Goal: Task Accomplishment & Management: Manage account settings

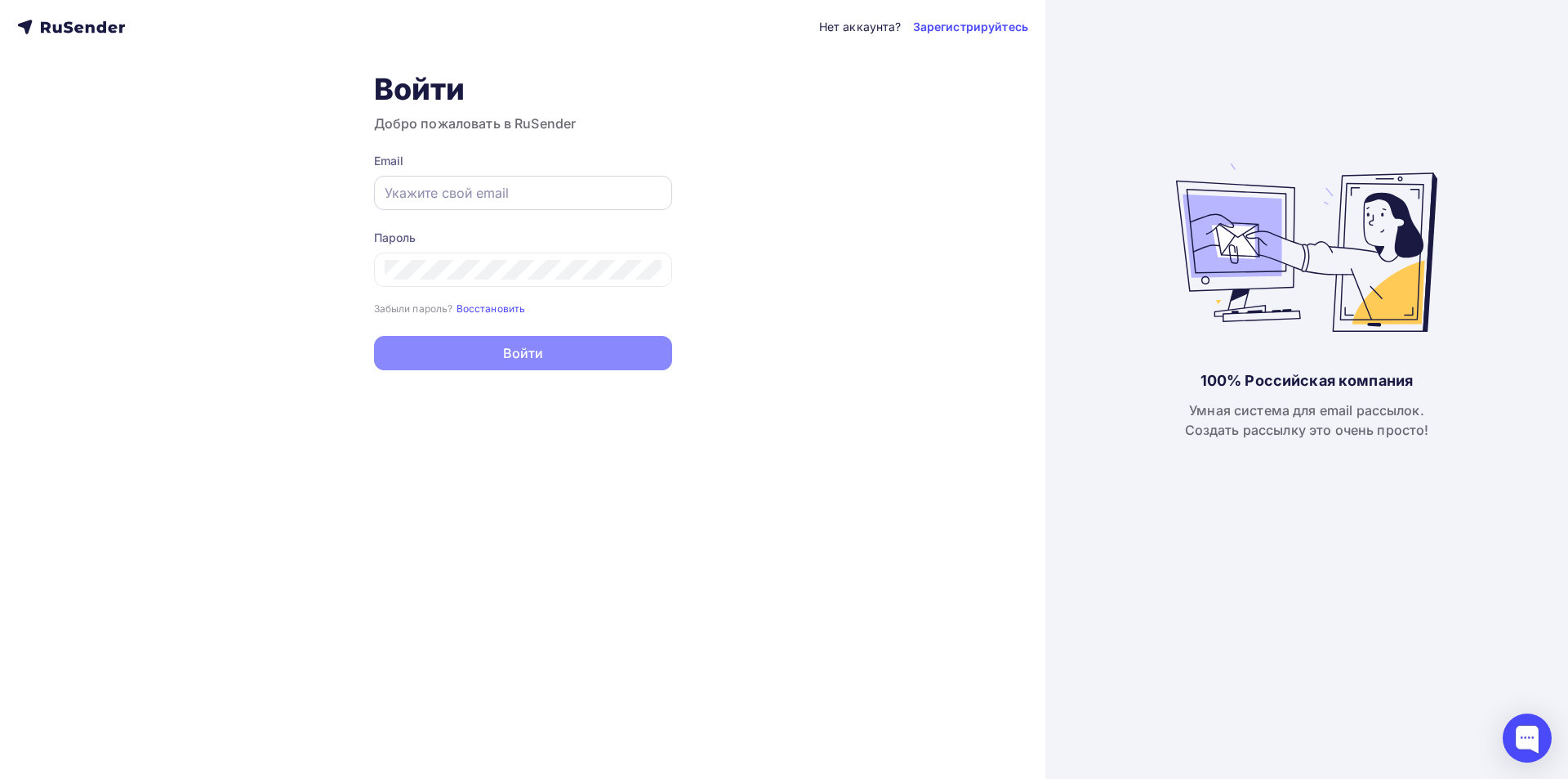
click at [489, 190] on input "text" at bounding box center [522, 193] width 276 height 20
paste input "[EMAIL_ADDRESS][DOMAIN_NAME]"
type input "[EMAIL_ADDRESS][DOMAIN_NAME]"
click at [589, 280] on div at bounding box center [523, 269] width 298 height 34
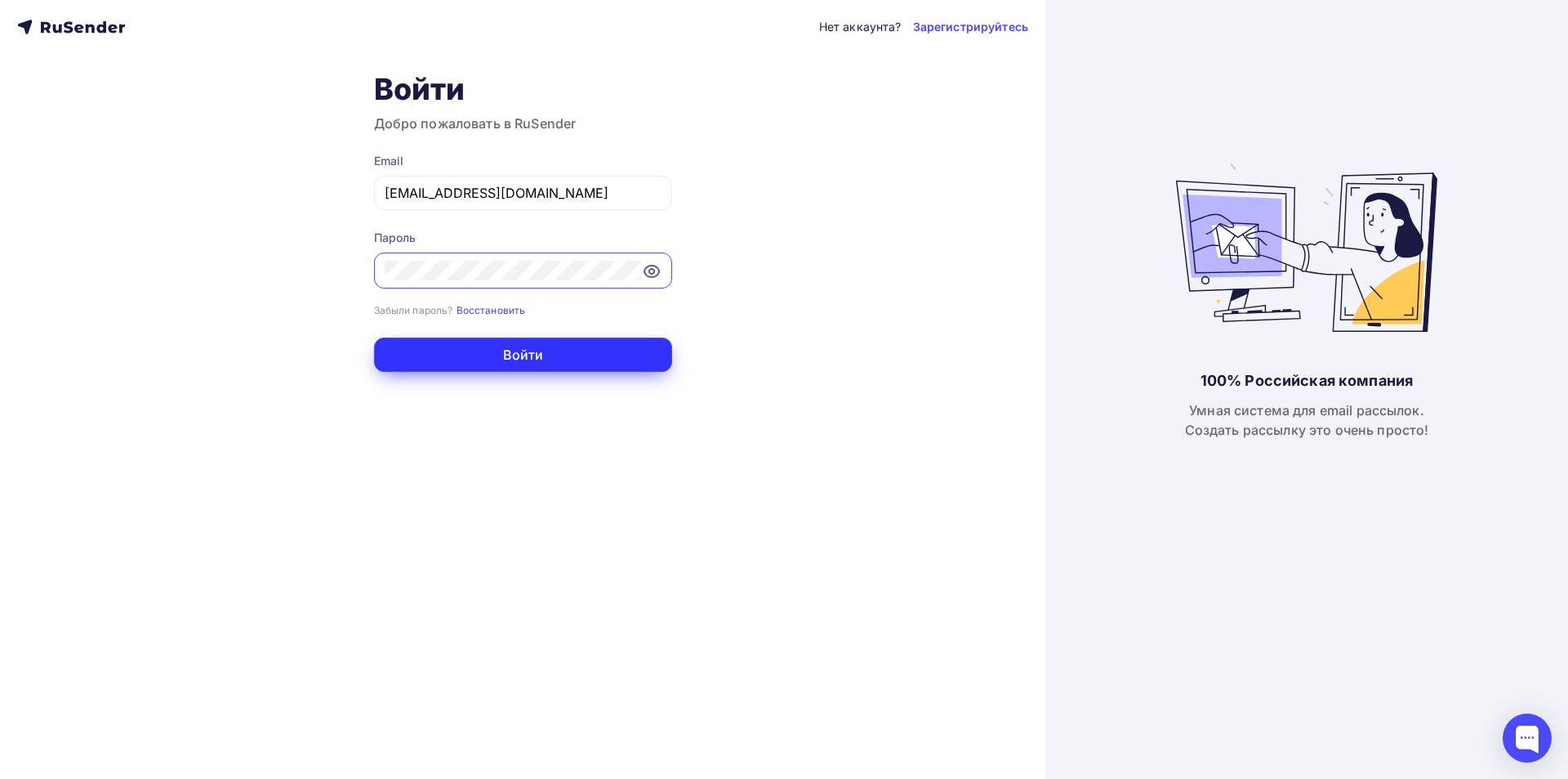
click at [595, 362] on button "Войти" at bounding box center [523, 355] width 298 height 34
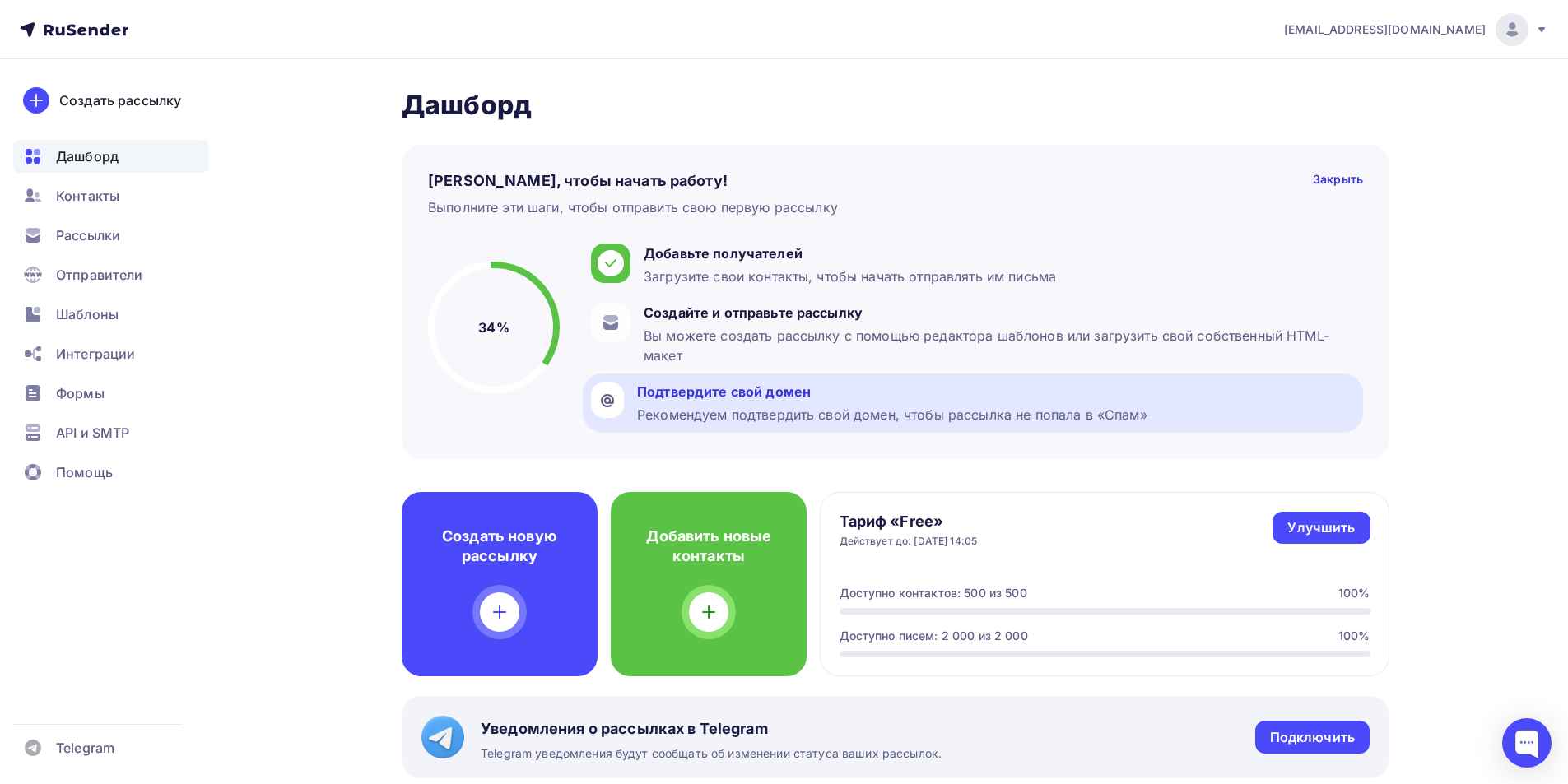
click at [770, 394] on div "Подтвердите свой домен" at bounding box center [891, 392] width 510 height 20
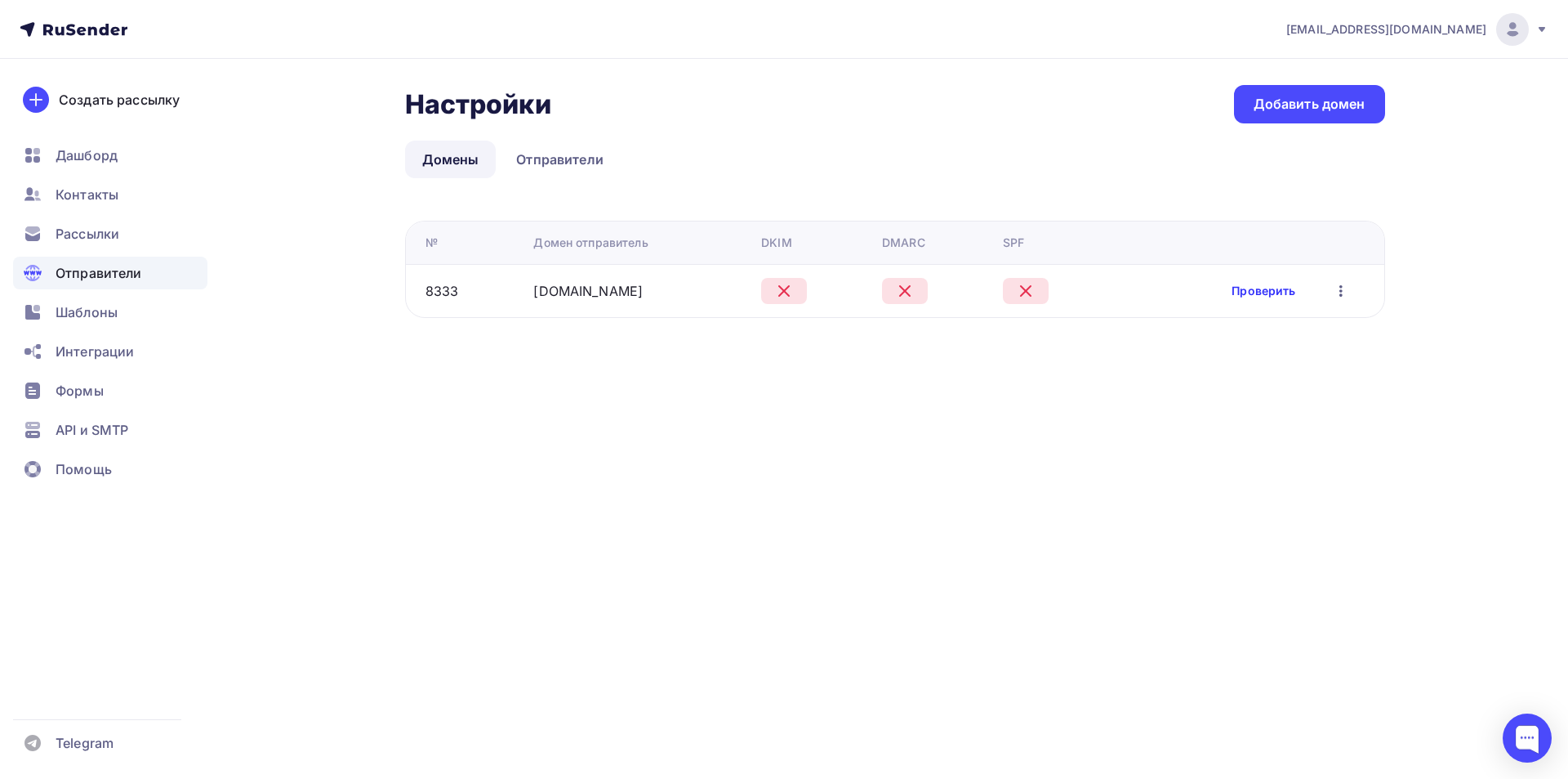
click at [1277, 292] on link "Проверить" at bounding box center [1263, 291] width 63 height 16
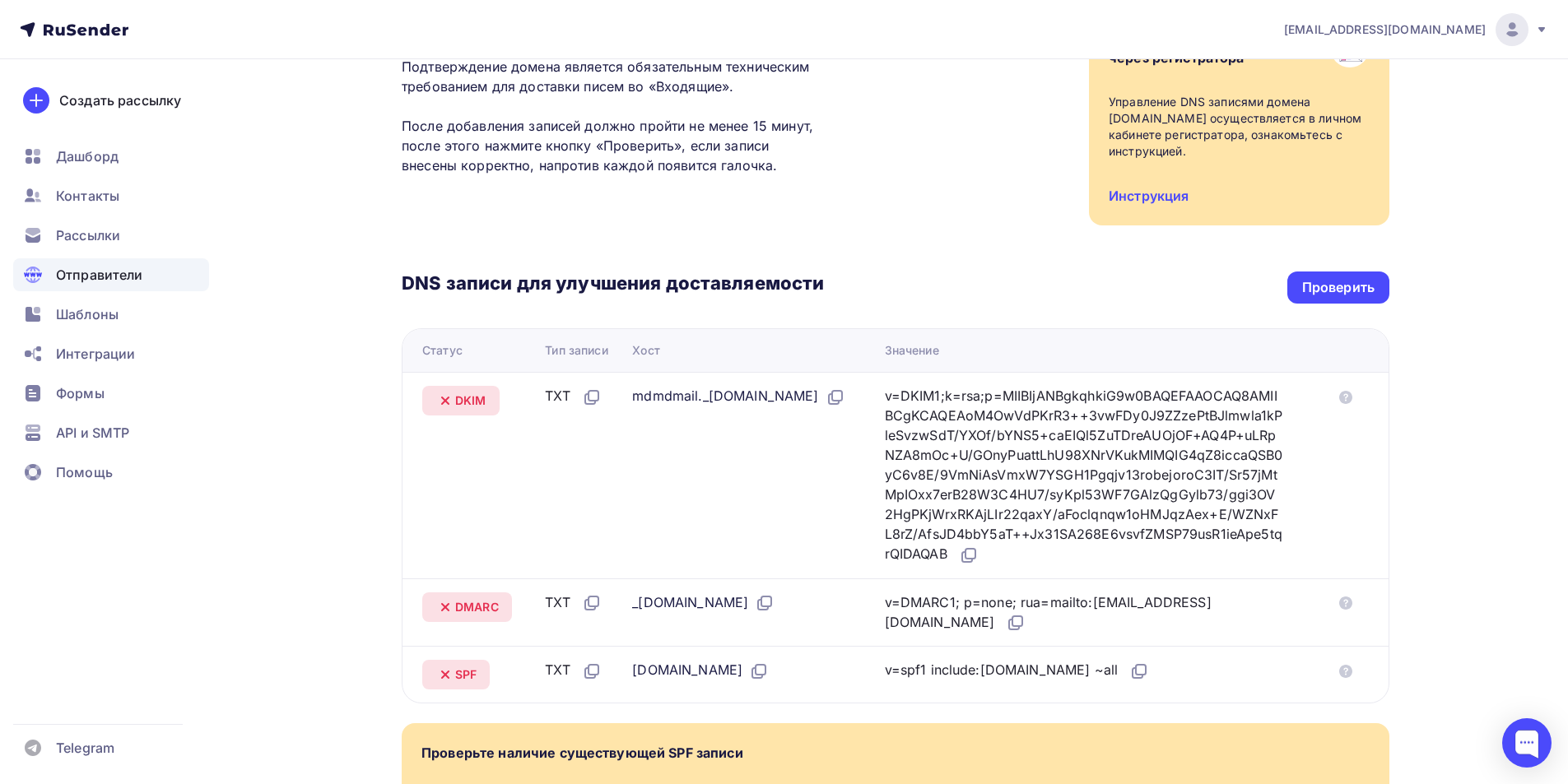
scroll to position [142, 0]
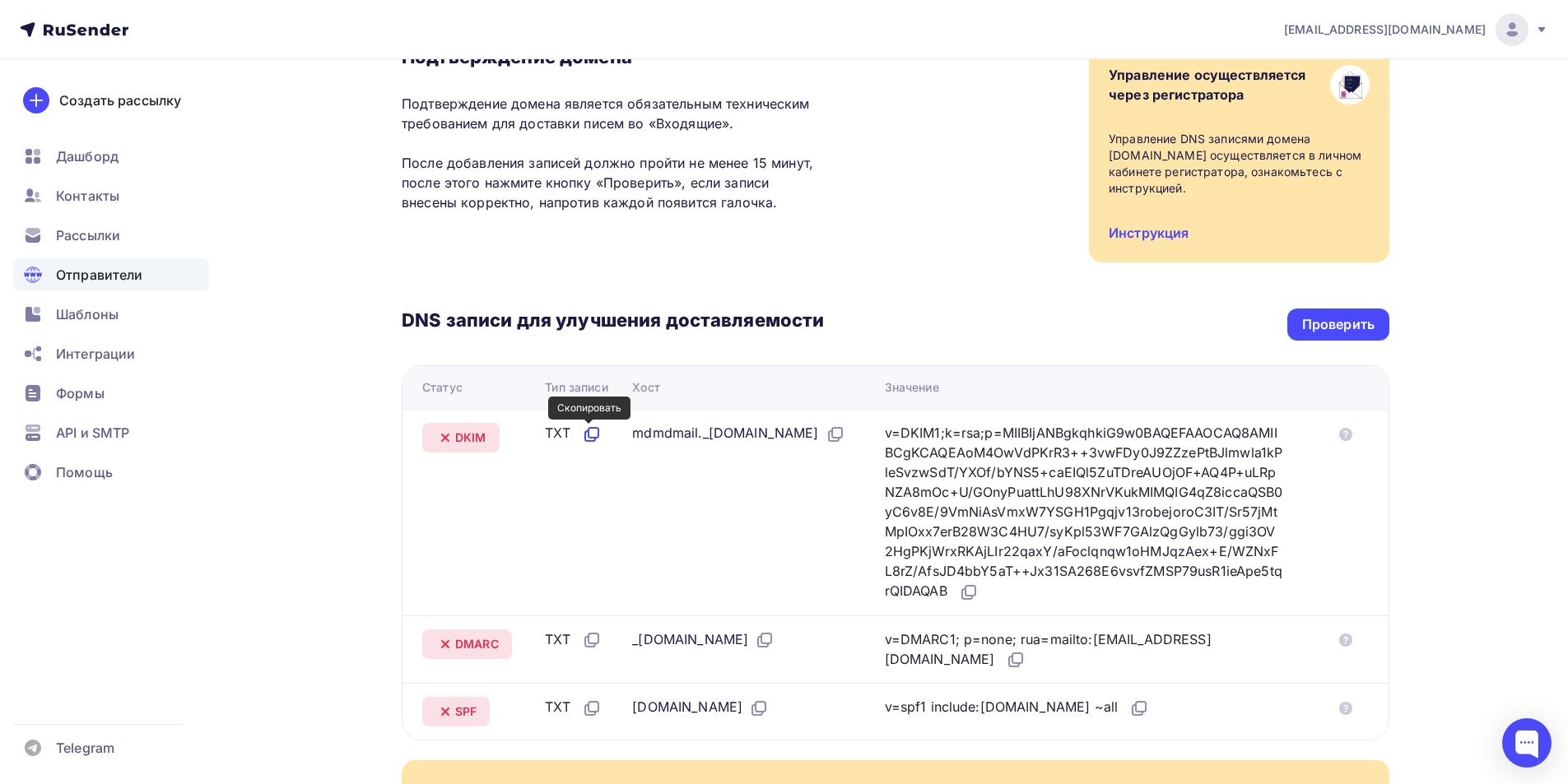
click at [585, 429] on icon at bounding box center [592, 434] width 20 height 20
click at [826, 444] on icon at bounding box center [836, 434] width 20 height 20
click at [975, 586] on icon at bounding box center [970, 591] width 10 height 10
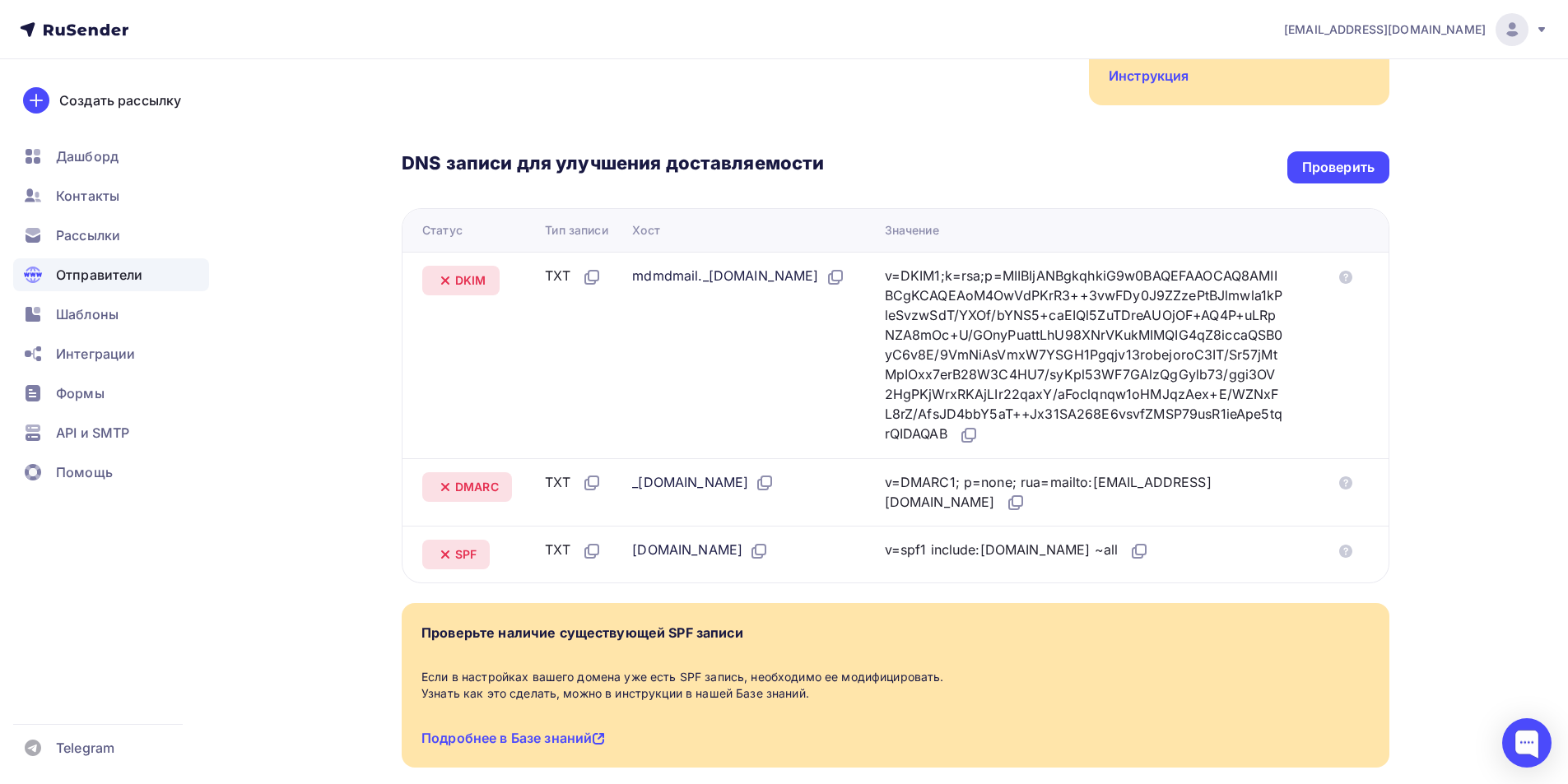
scroll to position [307, 0]
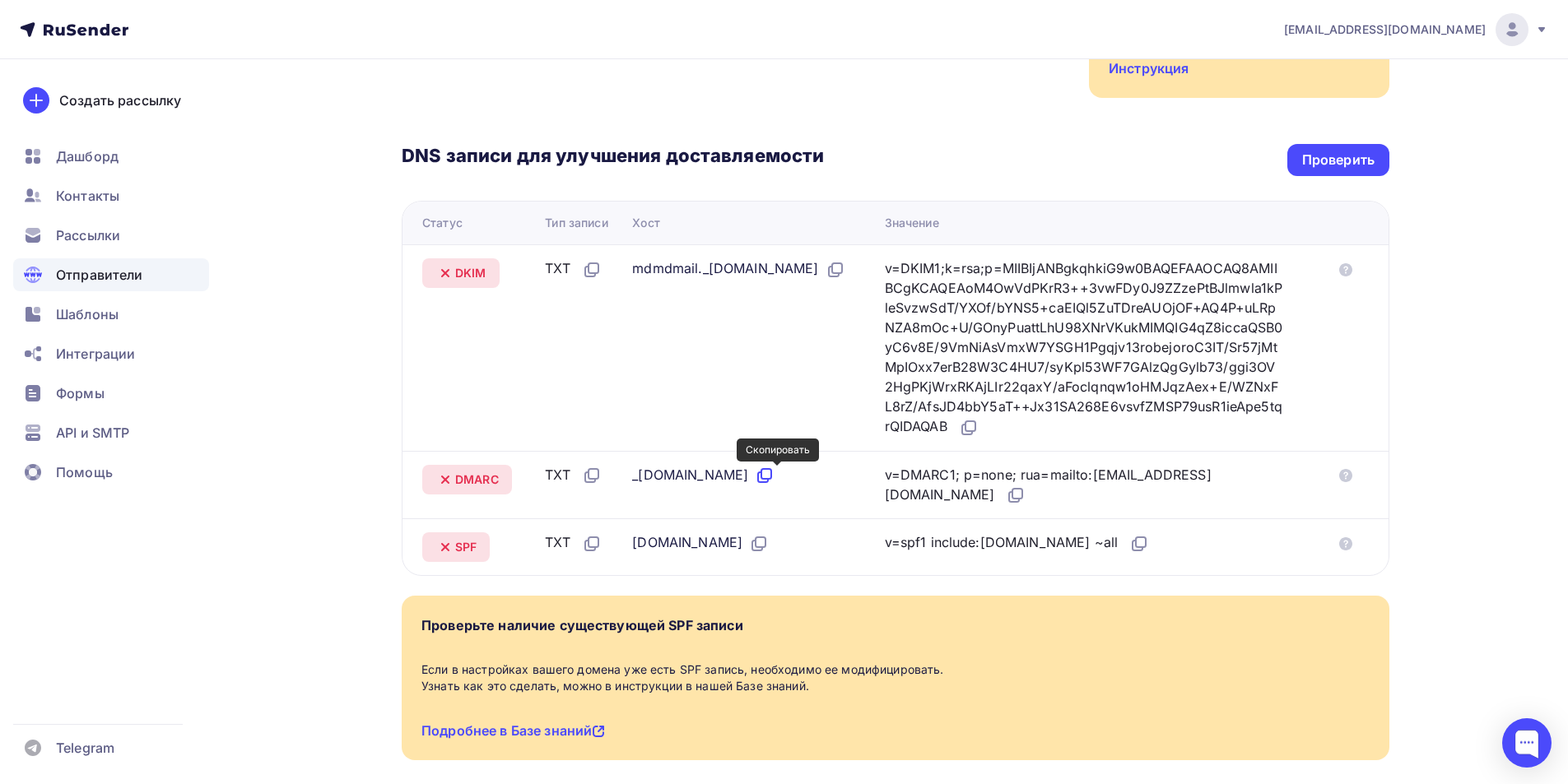
click at [774, 476] on icon at bounding box center [764, 476] width 20 height 20
click at [647, 478] on div "_dmarc.3woodd.com" at bounding box center [703, 475] width 142 height 21
copy div "_dmarc"
click at [1005, 495] on icon at bounding box center [1016, 496] width 20 height 20
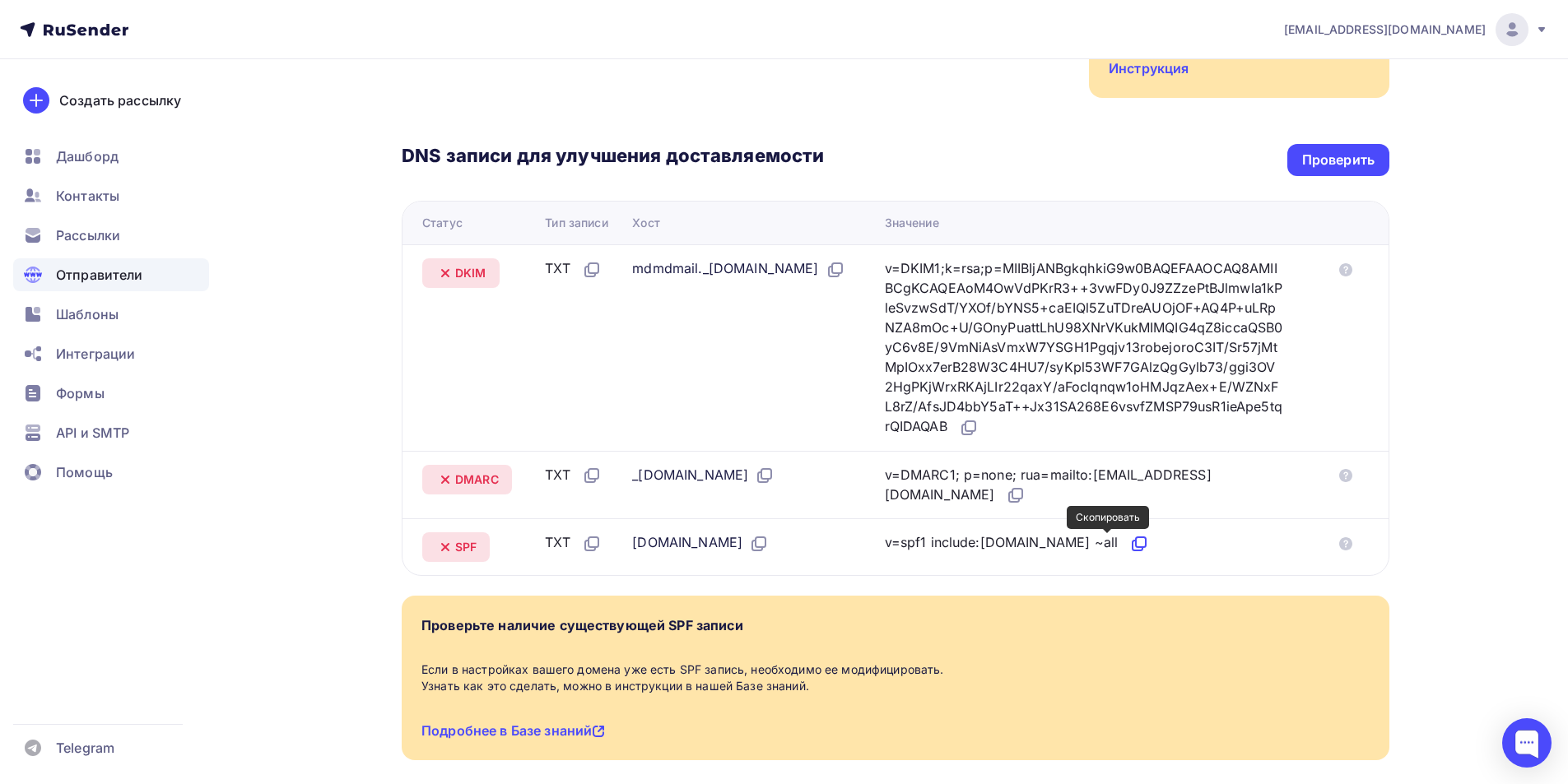
click at [1129, 544] on icon at bounding box center [1139, 544] width 20 height 20
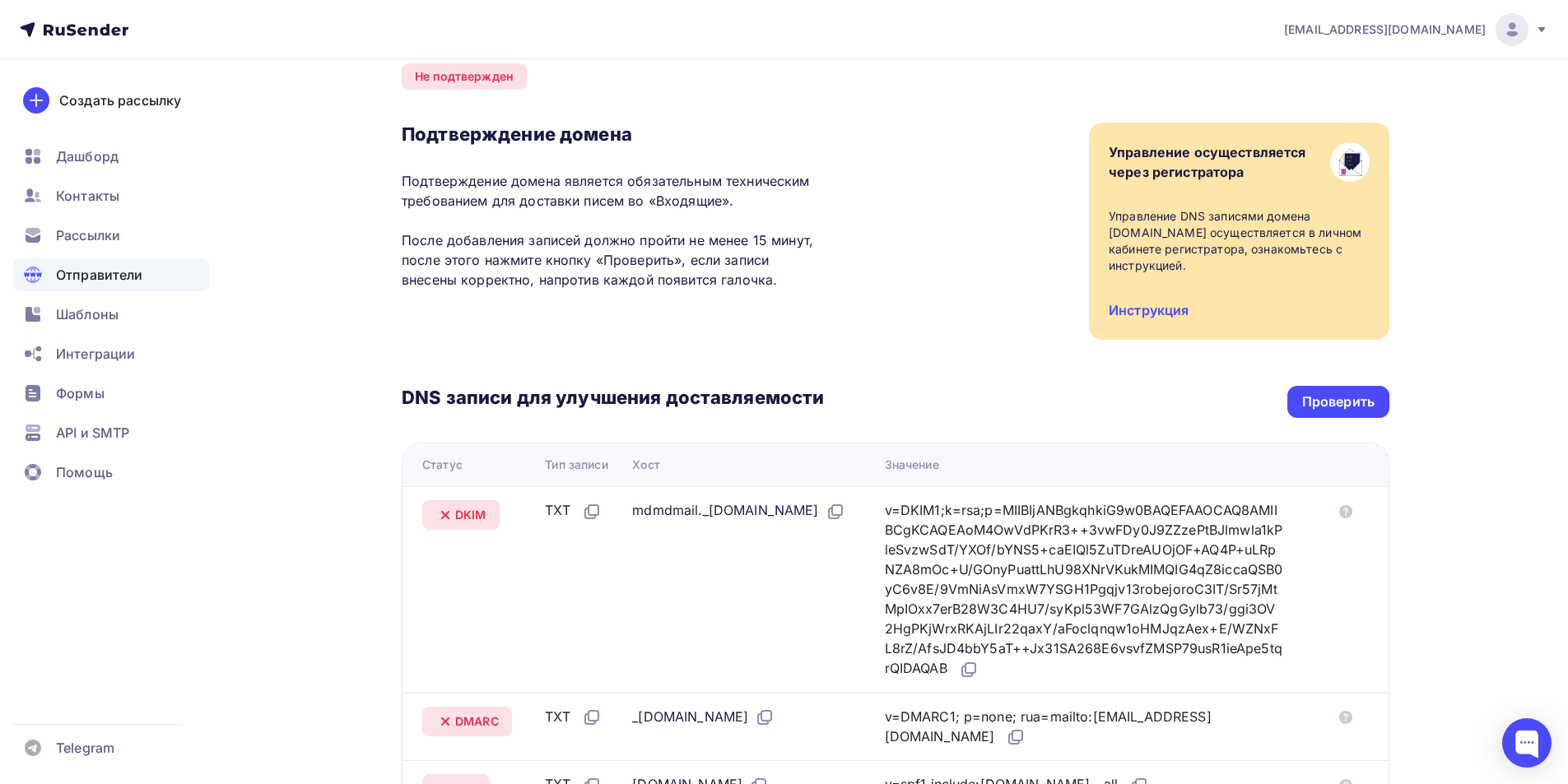
scroll to position [0, 0]
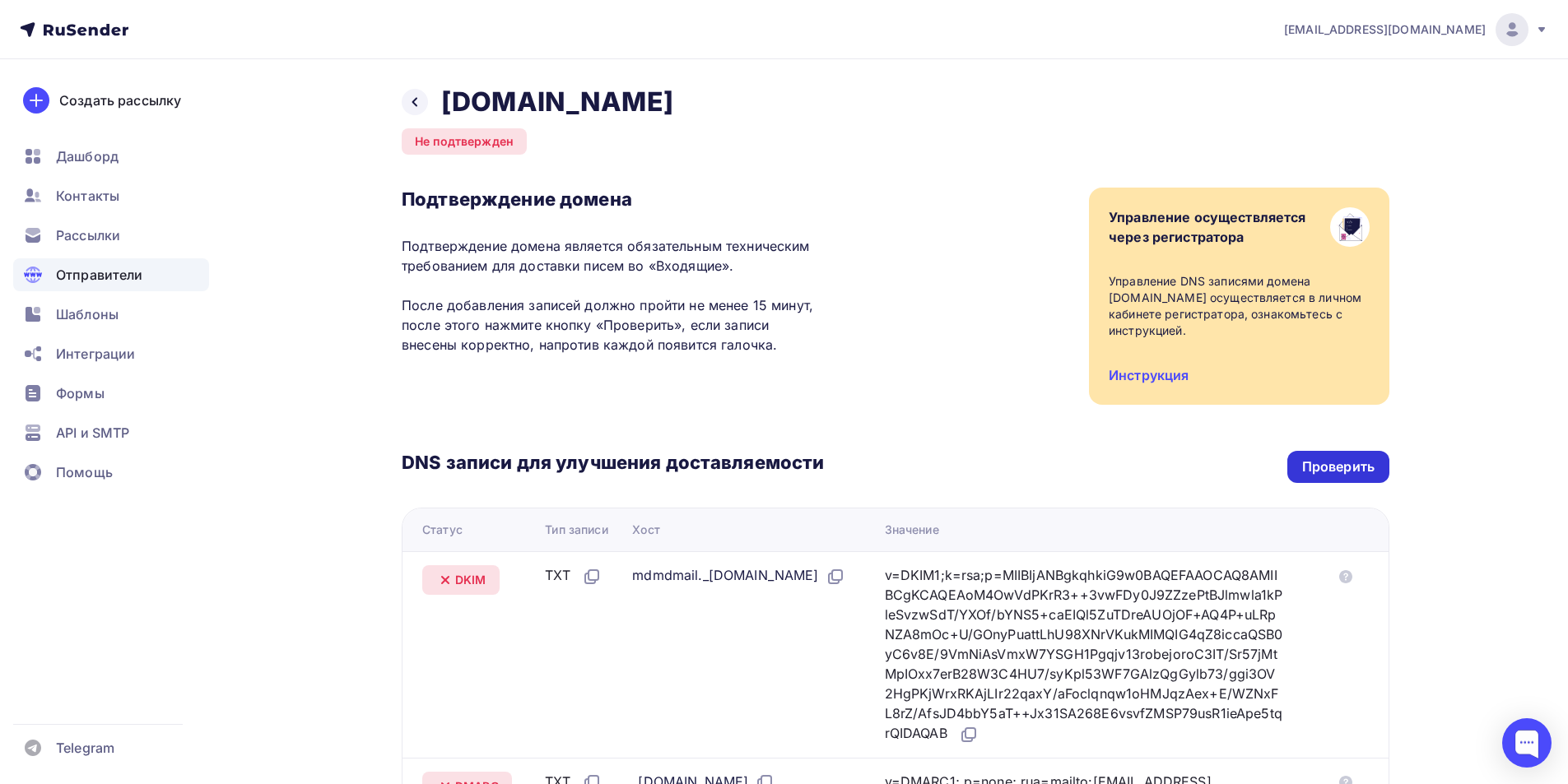
click at [1325, 467] on div "Проверить" at bounding box center [1338, 466] width 72 height 19
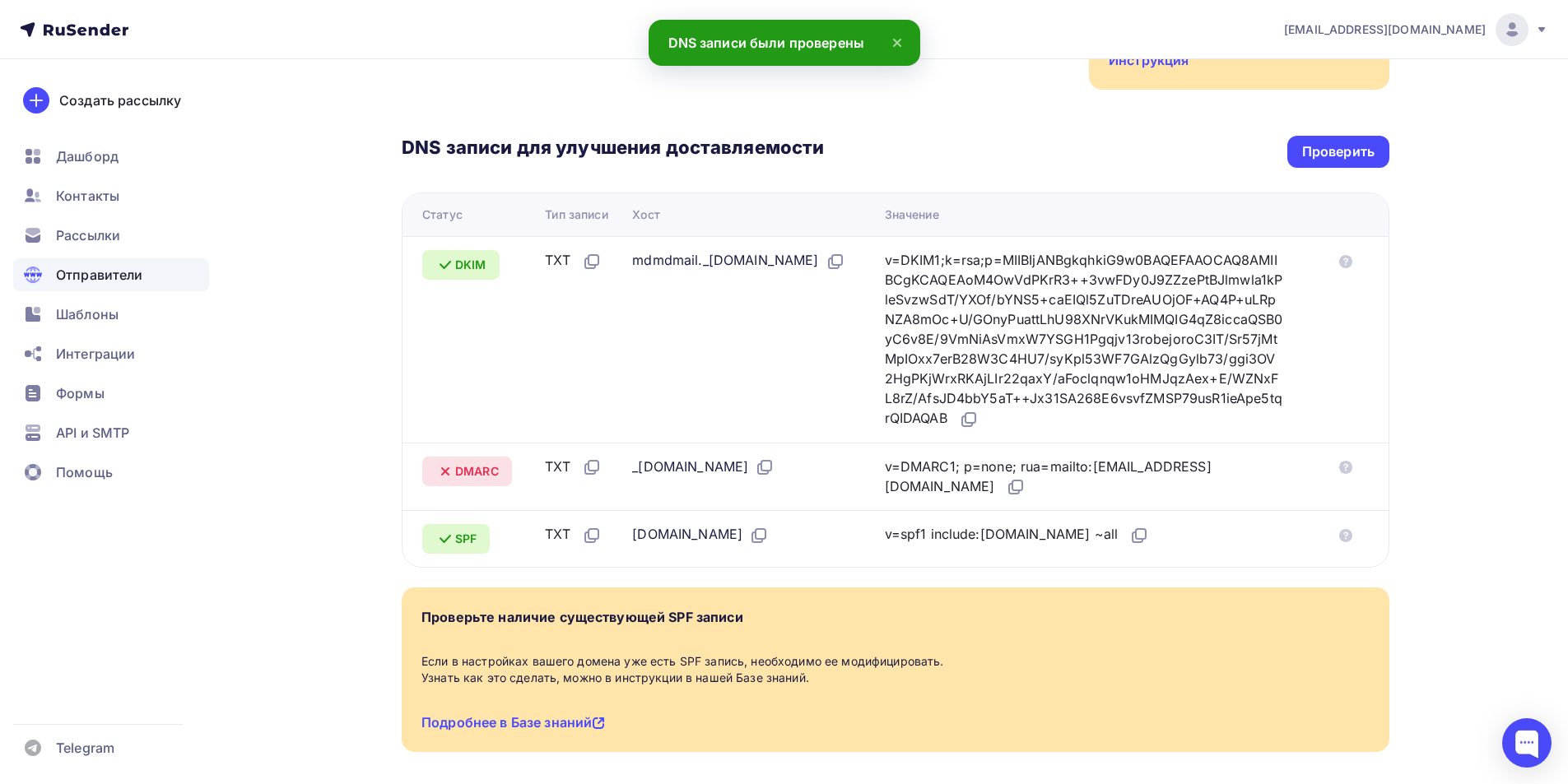
scroll to position [329, 0]
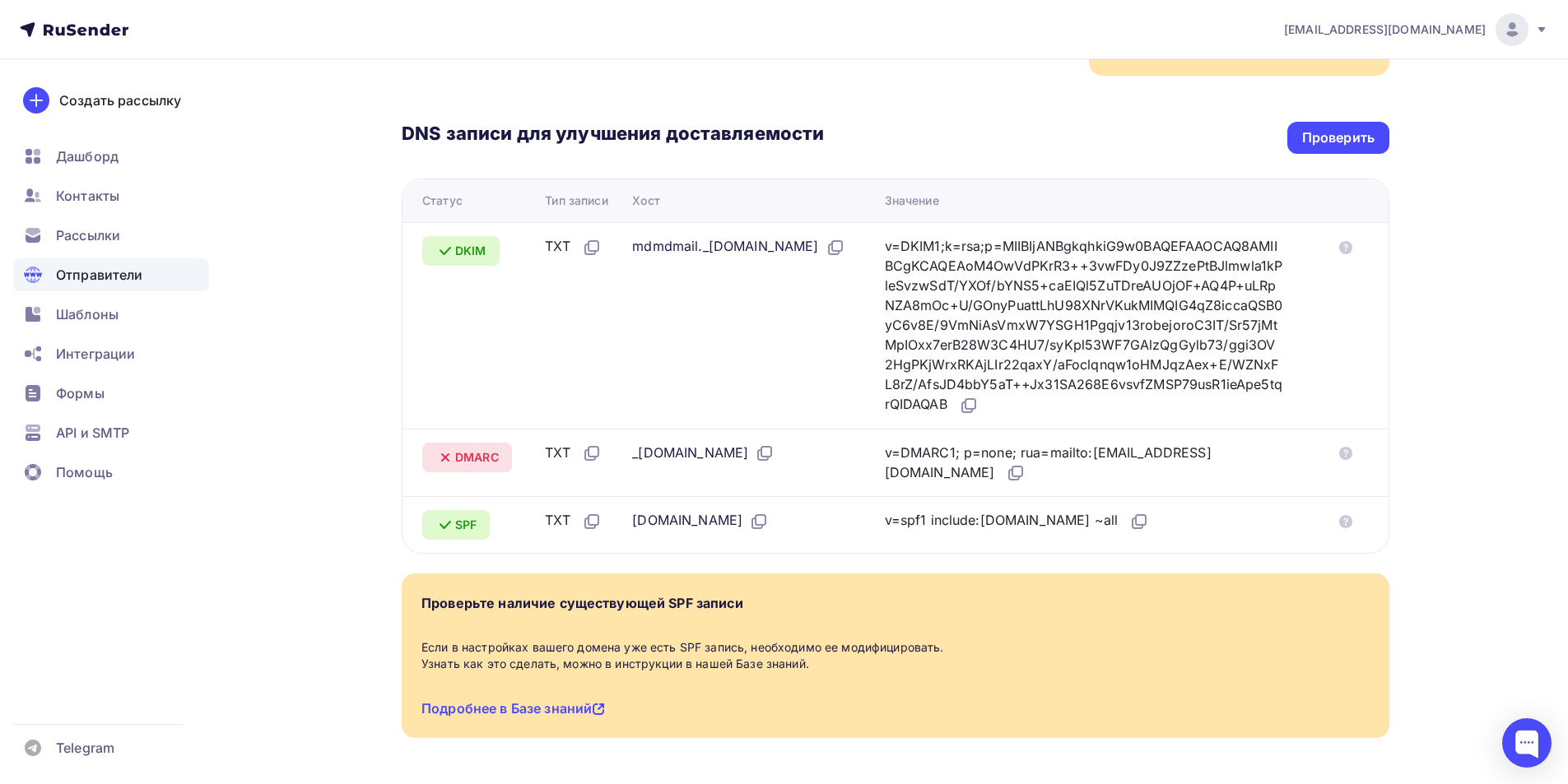
click at [645, 451] on div "_dmarc.3woodd.com" at bounding box center [703, 453] width 142 height 21
copy div "_dmarc"
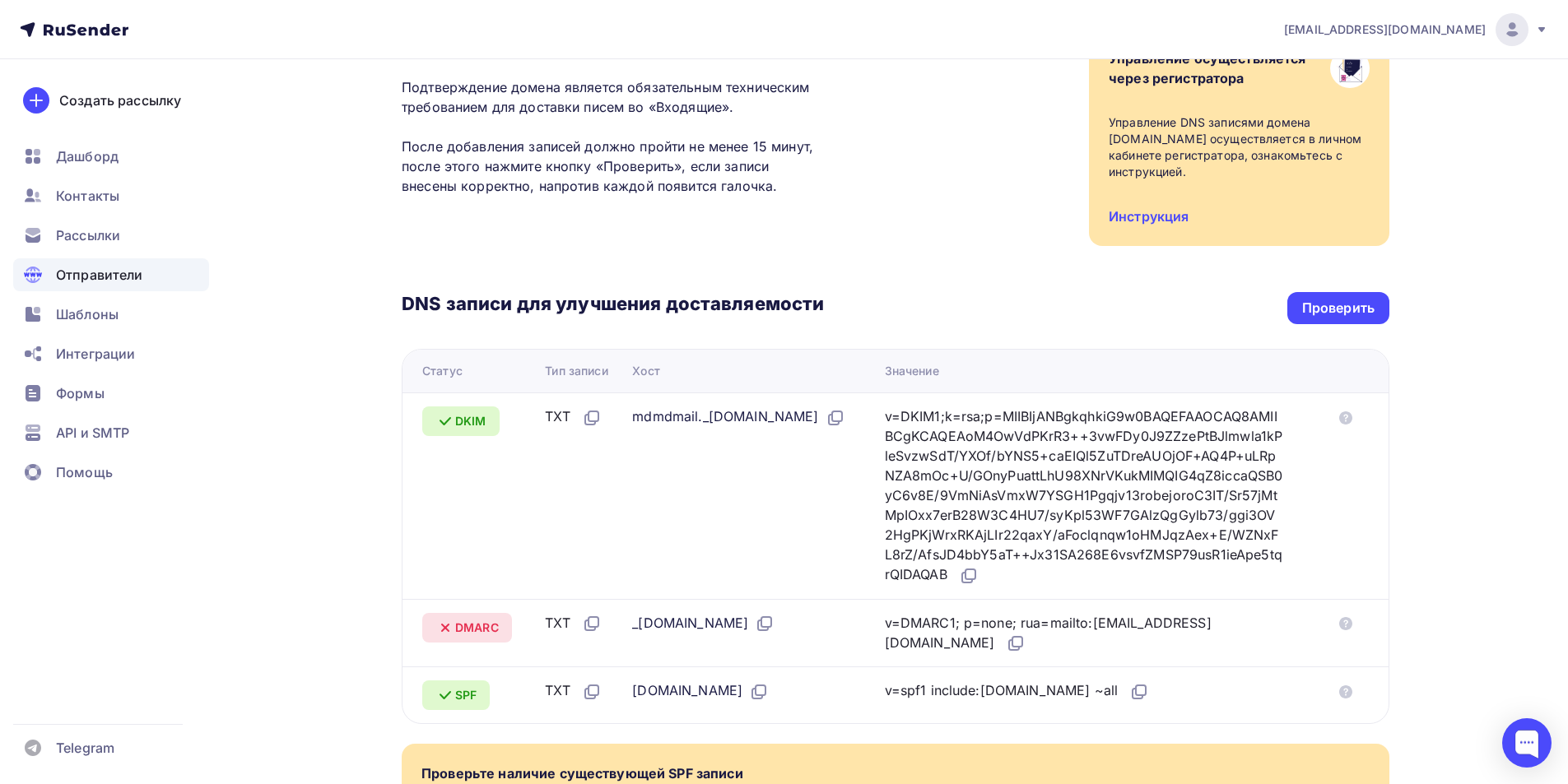
scroll to position [164, 0]
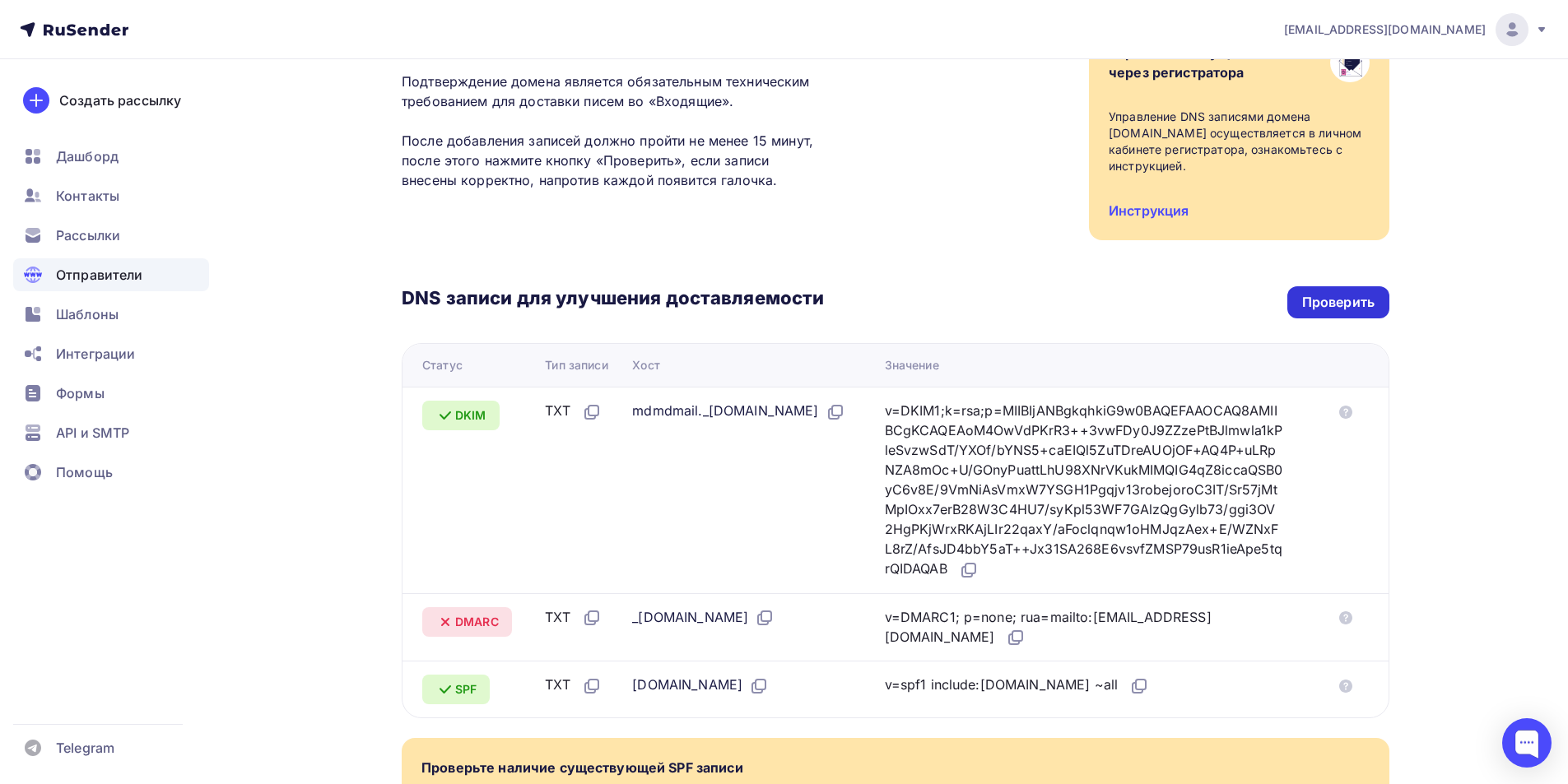
click at [1353, 307] on div "Проверить" at bounding box center [1338, 302] width 72 height 19
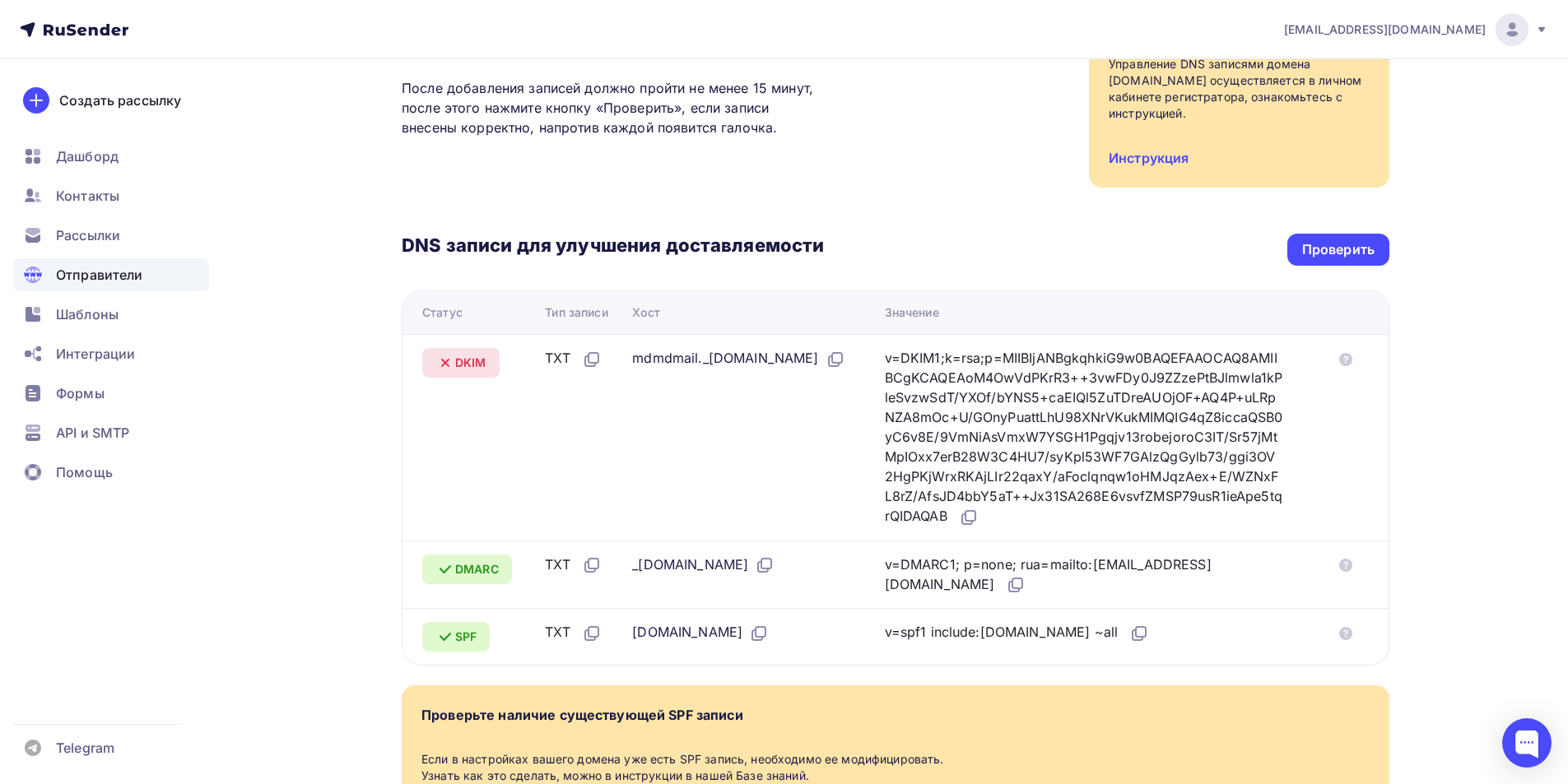
scroll to position [246, 0]
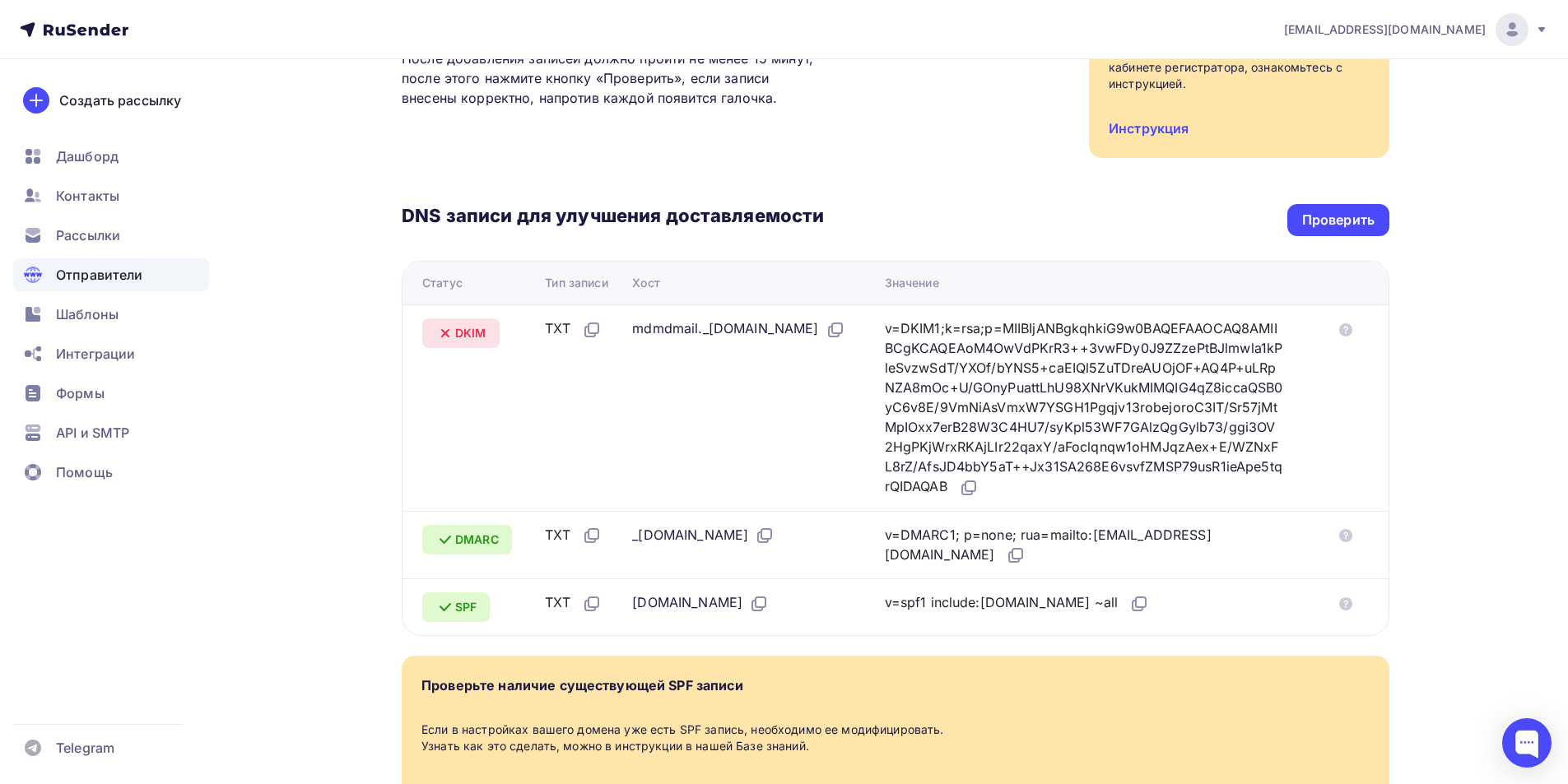
click at [669, 326] on div "mdmdmail._domainkey.3woodd.com" at bounding box center [738, 329] width 212 height 21
copy div "mdmdmail"
click at [1350, 221] on div "Проверить" at bounding box center [1338, 220] width 72 height 19
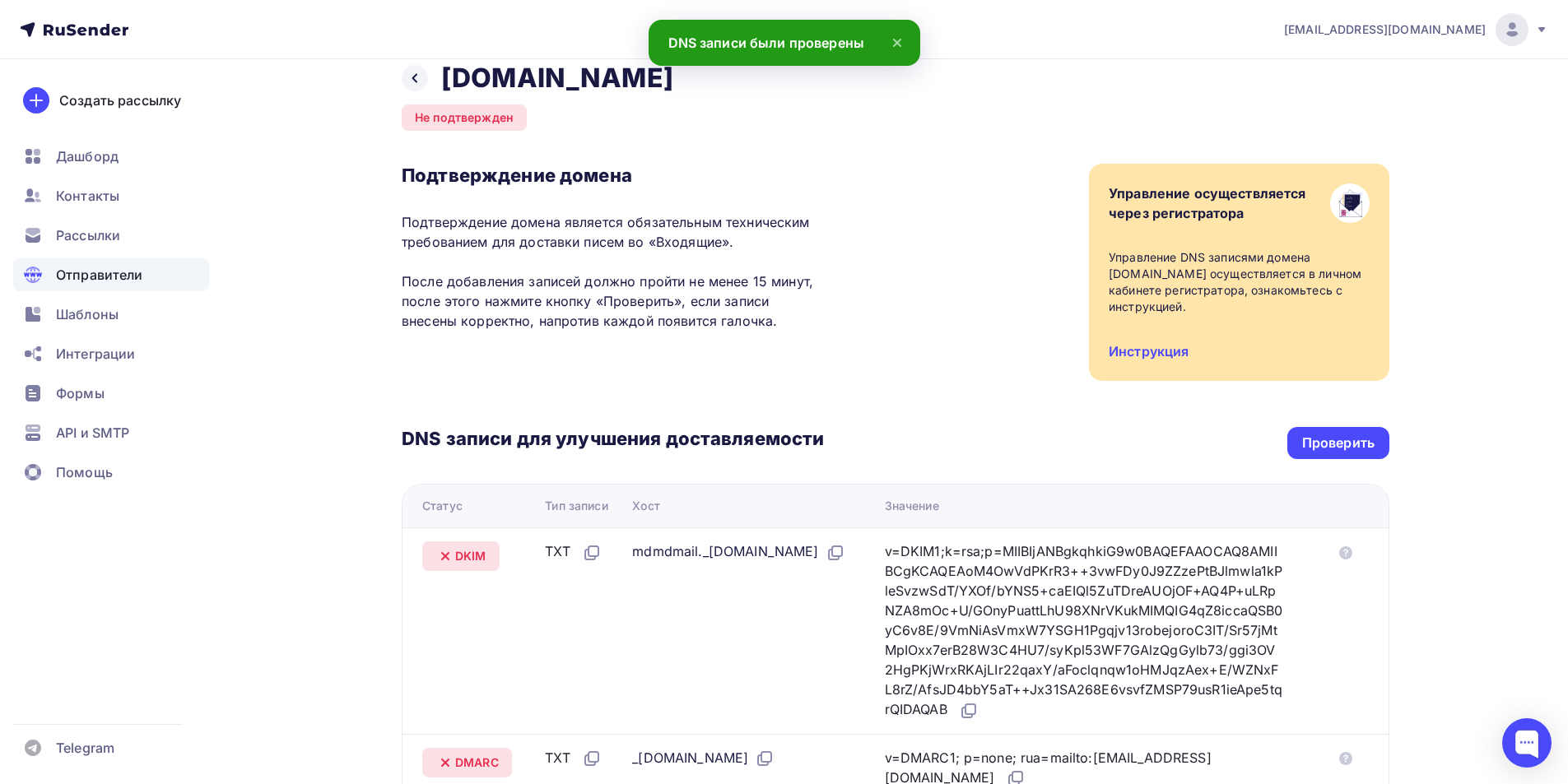
scroll to position [0, 0]
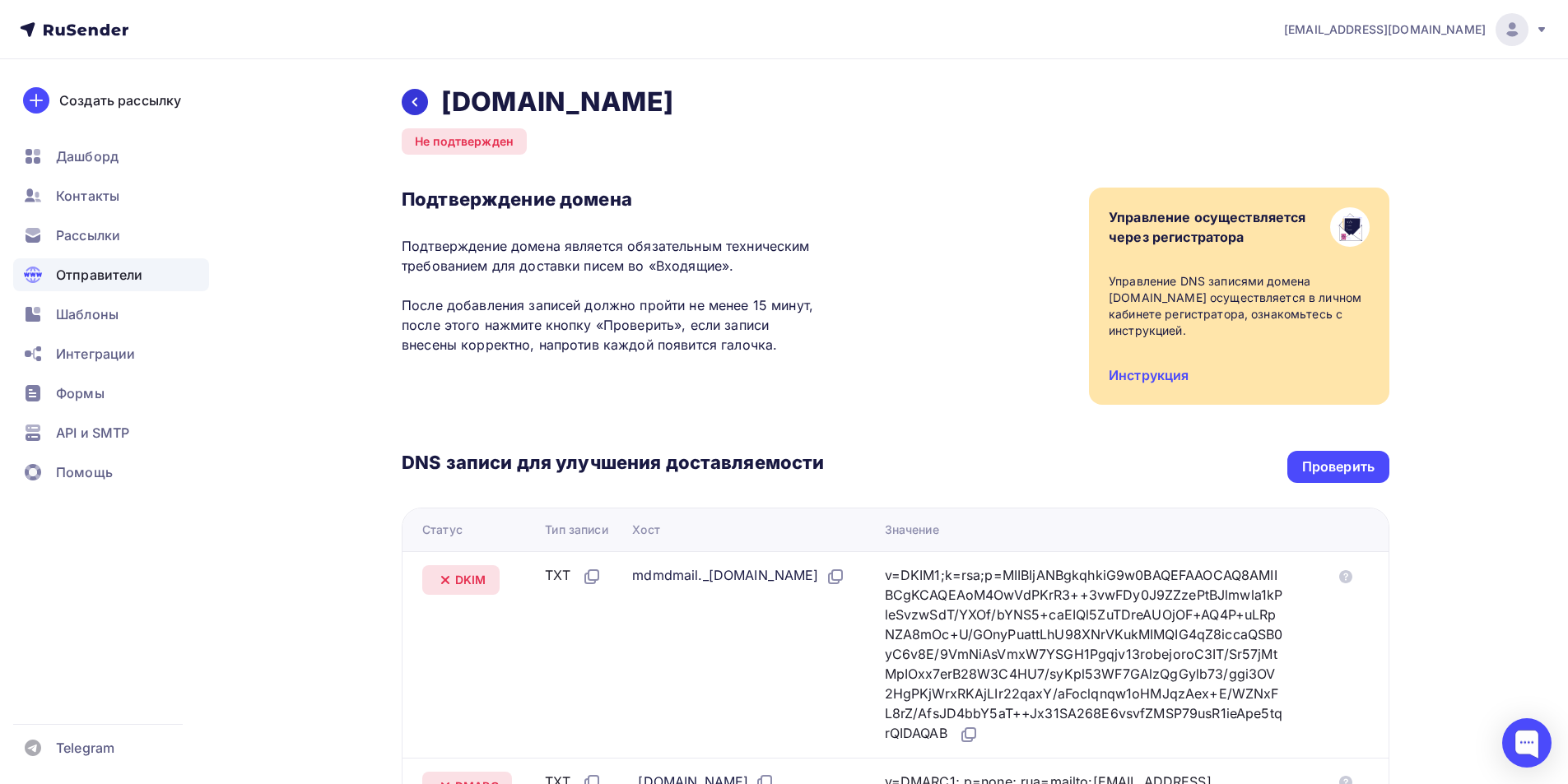
click at [415, 108] on icon at bounding box center [415, 102] width 13 height 13
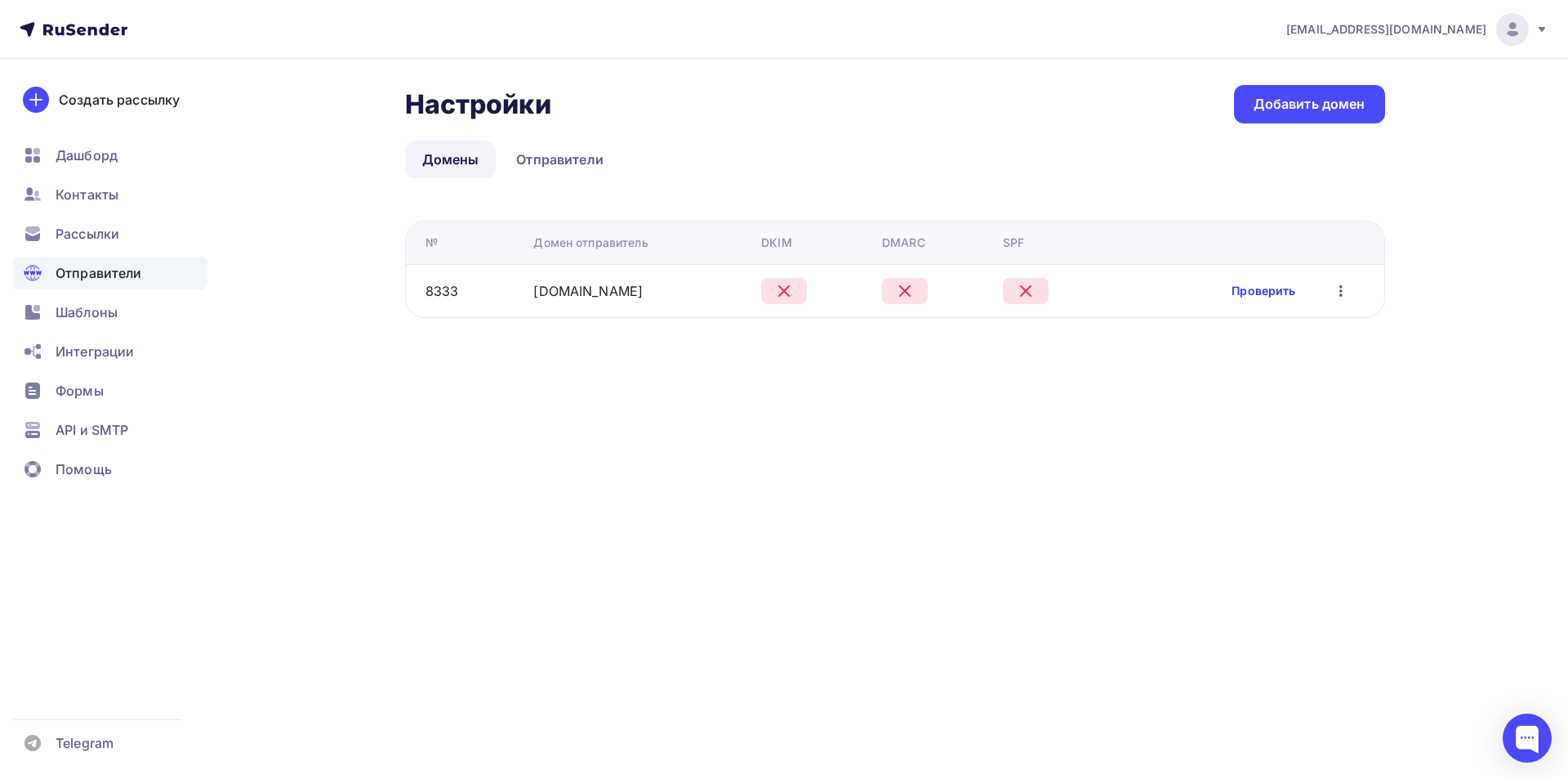
click at [1262, 291] on link "Проверить" at bounding box center [1263, 291] width 63 height 16
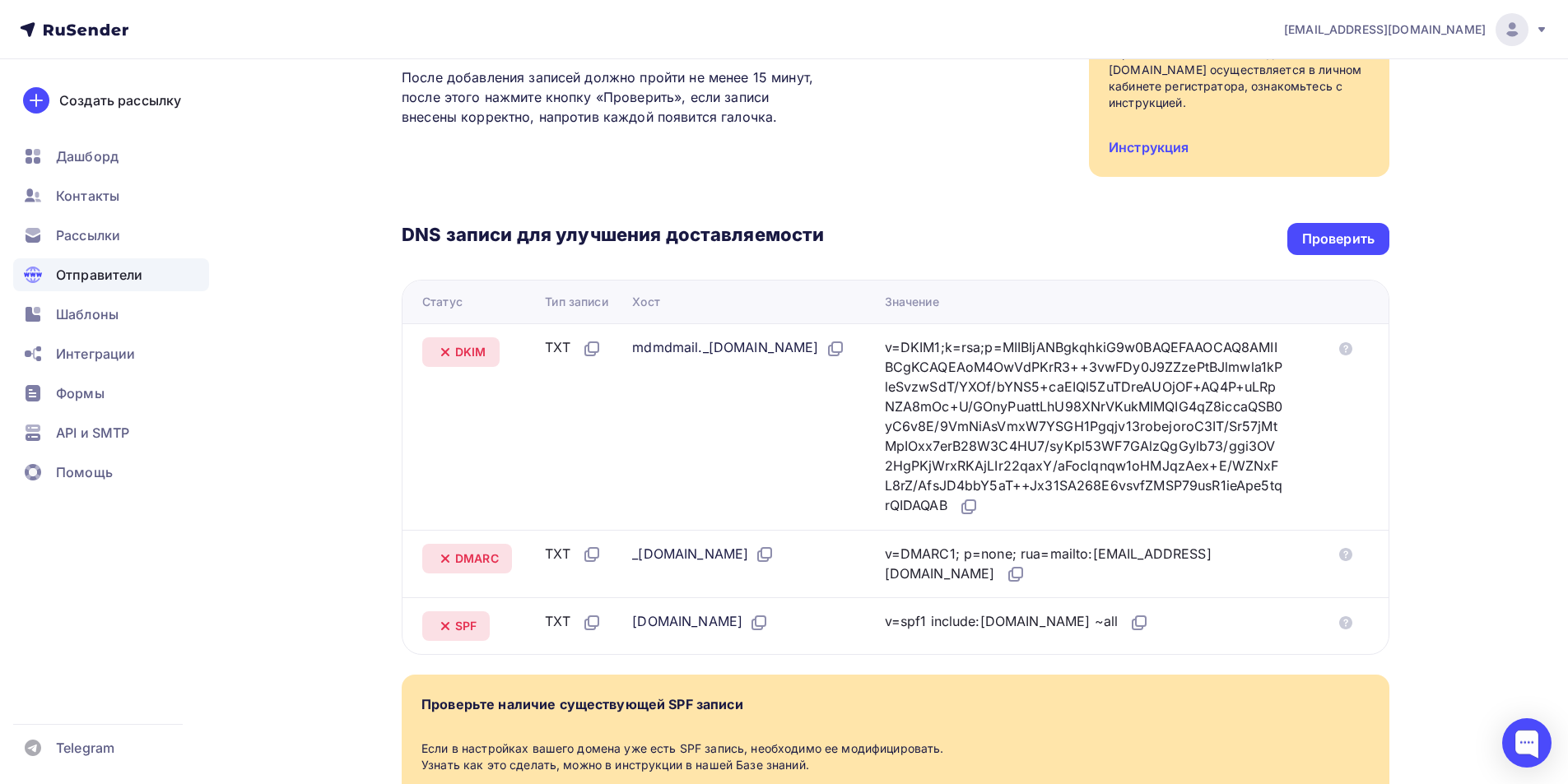
scroll to position [329, 0]
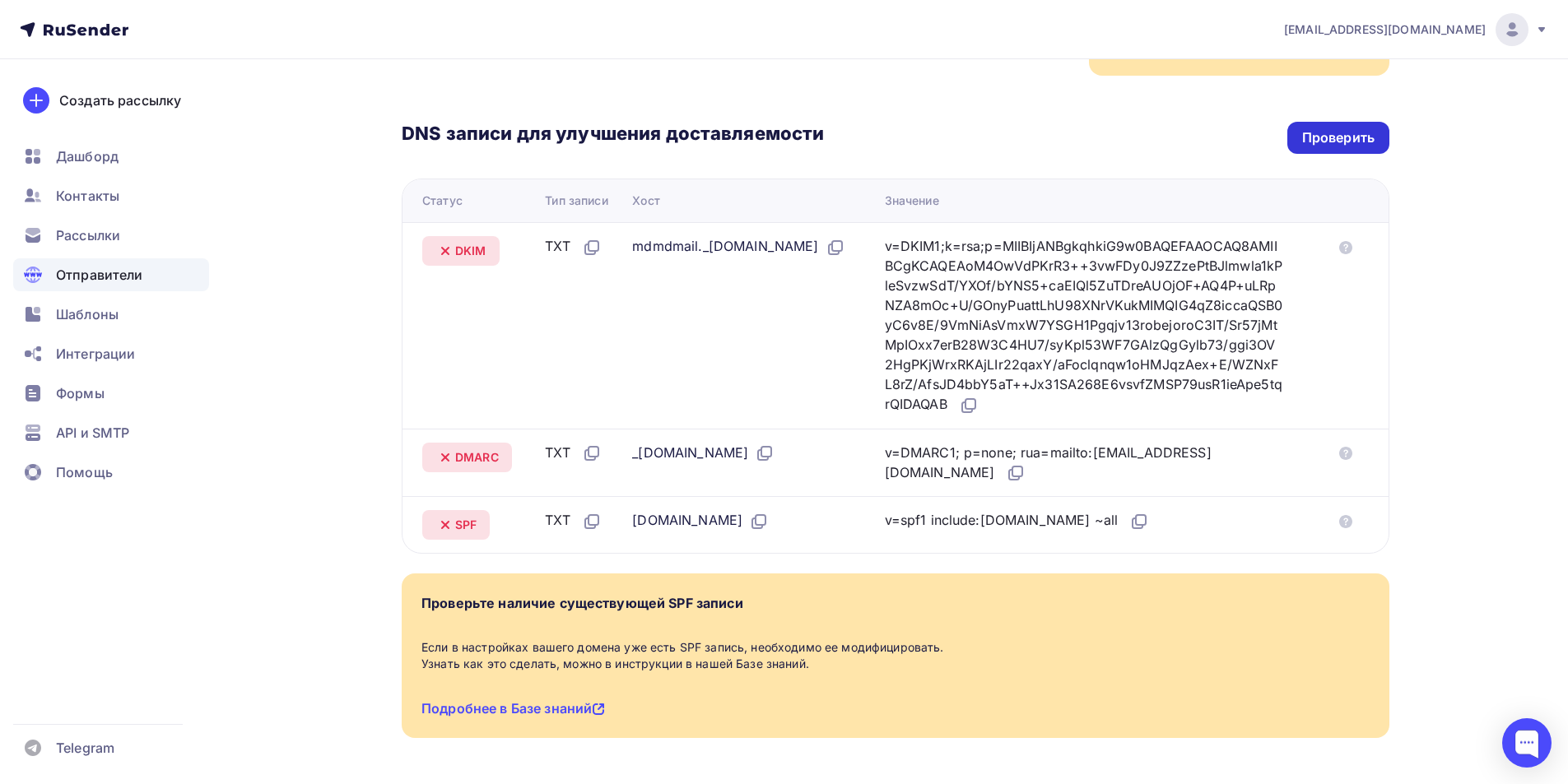
click at [1372, 134] on div "Проверить" at bounding box center [1338, 138] width 72 height 19
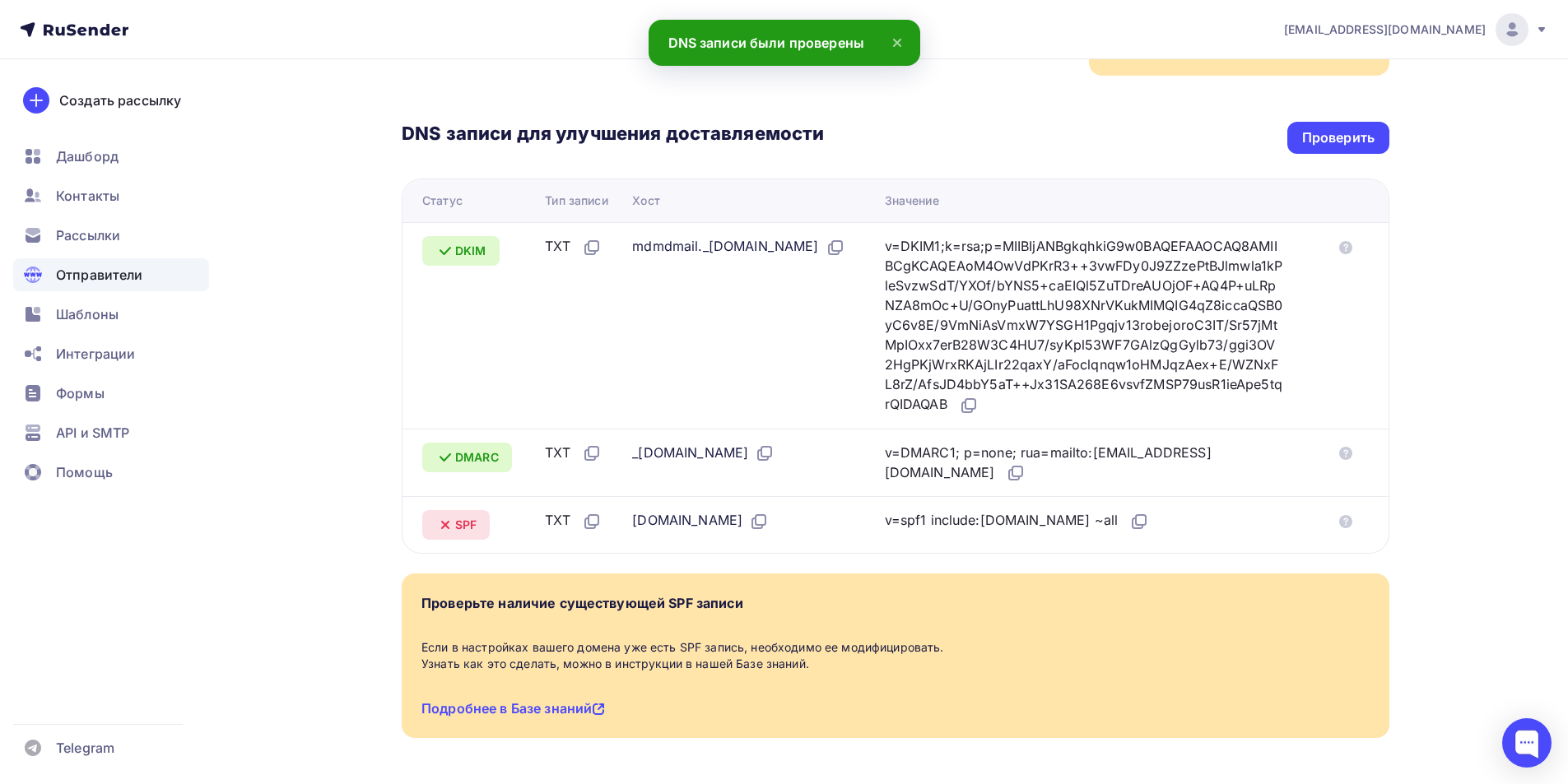
click at [463, 526] on span "SPF" at bounding box center [465, 525] width 21 height 16
click at [454, 523] on icon at bounding box center [446, 525] width 20 height 20
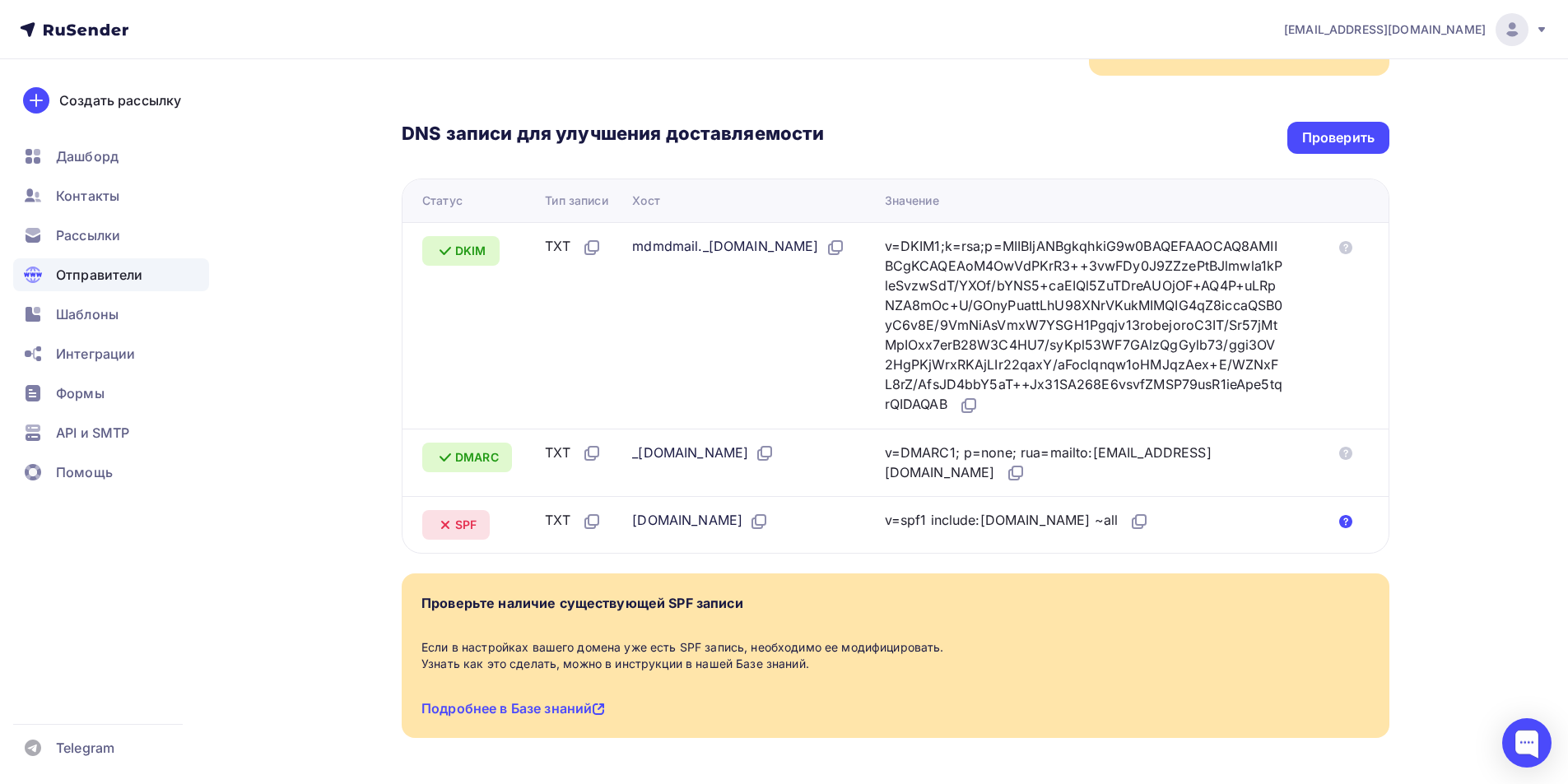
click at [1352, 524] on icon at bounding box center [1345, 521] width 13 height 13
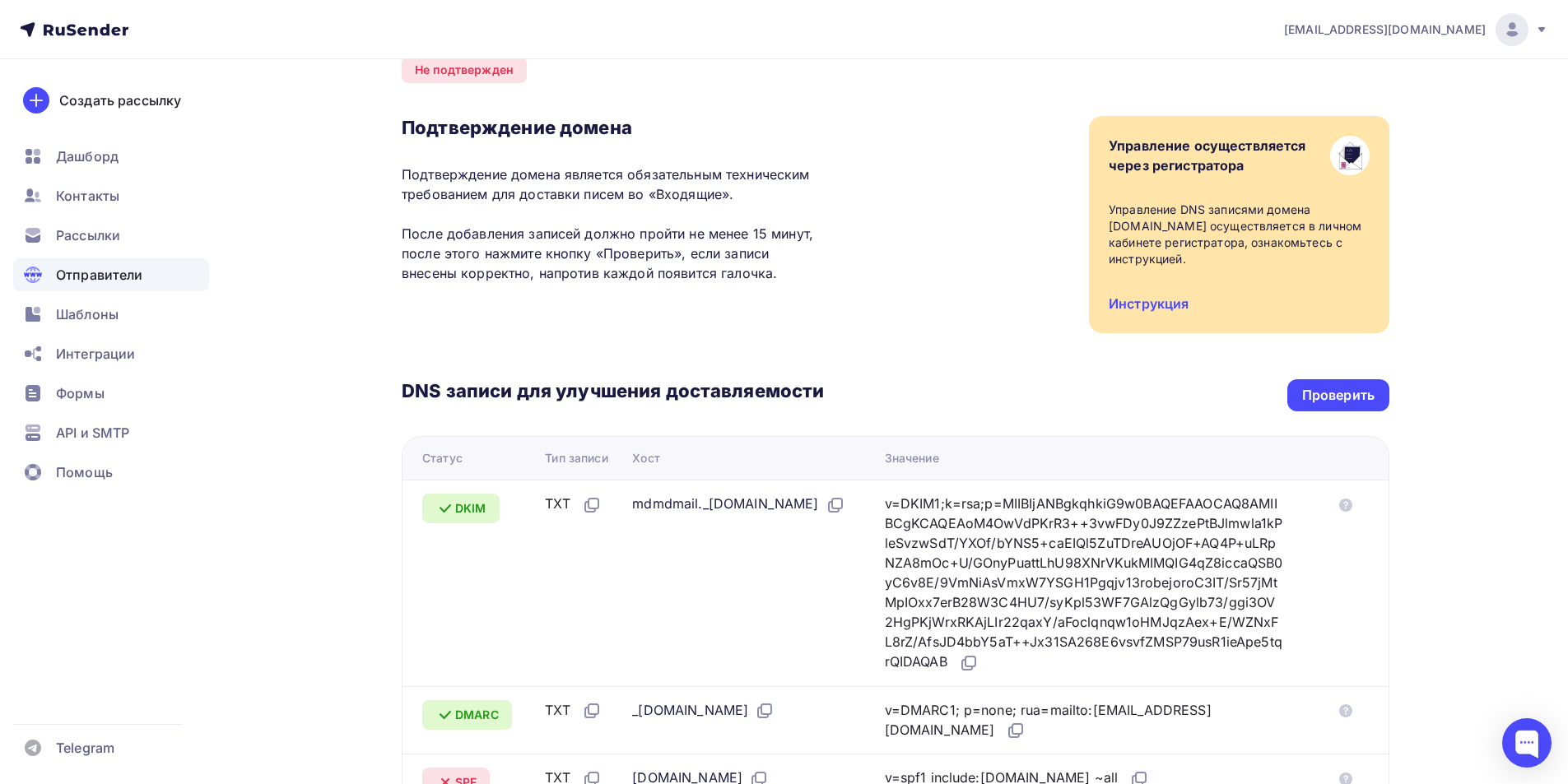
scroll to position [0, 0]
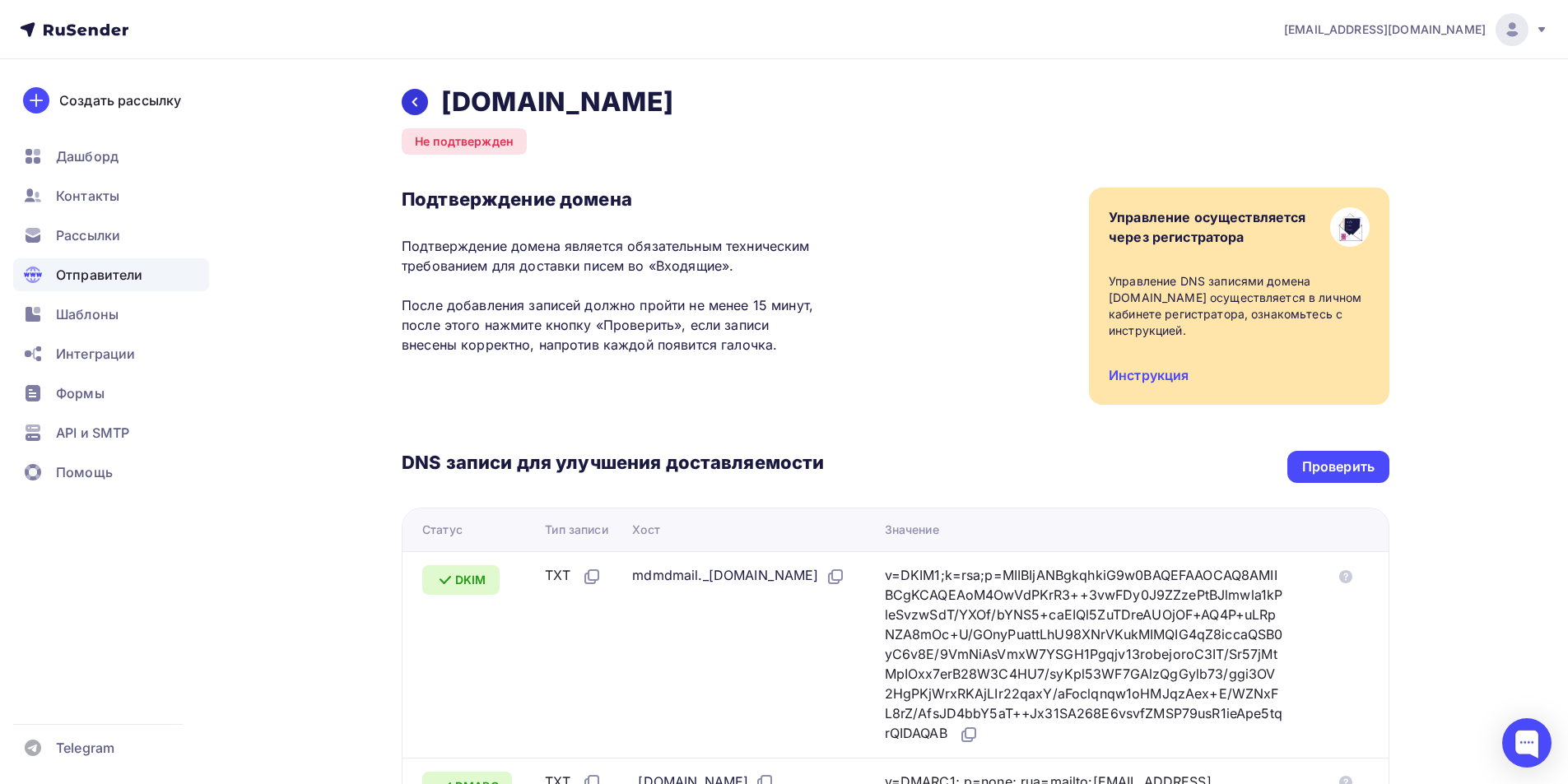
click at [407, 106] on div at bounding box center [415, 101] width 26 height 26
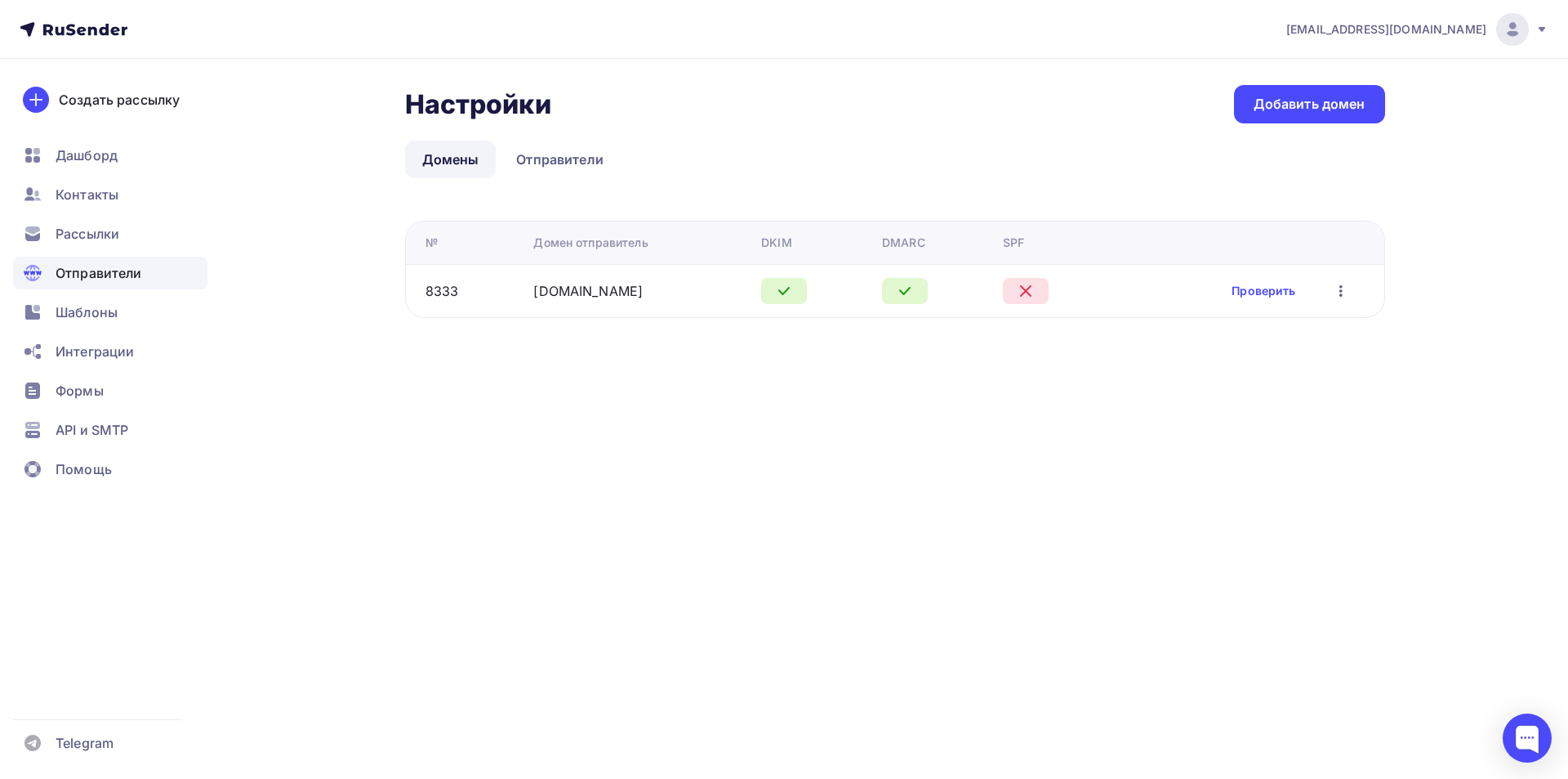
click at [1342, 285] on icon "button" at bounding box center [1341, 291] width 20 height 20
click at [1391, 426] on div "info@3woodd.com Аккаунт Тарифы Выйти Создать рассылку Дашборд Контакты Рассылки…" at bounding box center [784, 389] width 1568 height 779
click at [1272, 290] on link "Проверить" at bounding box center [1263, 291] width 63 height 16
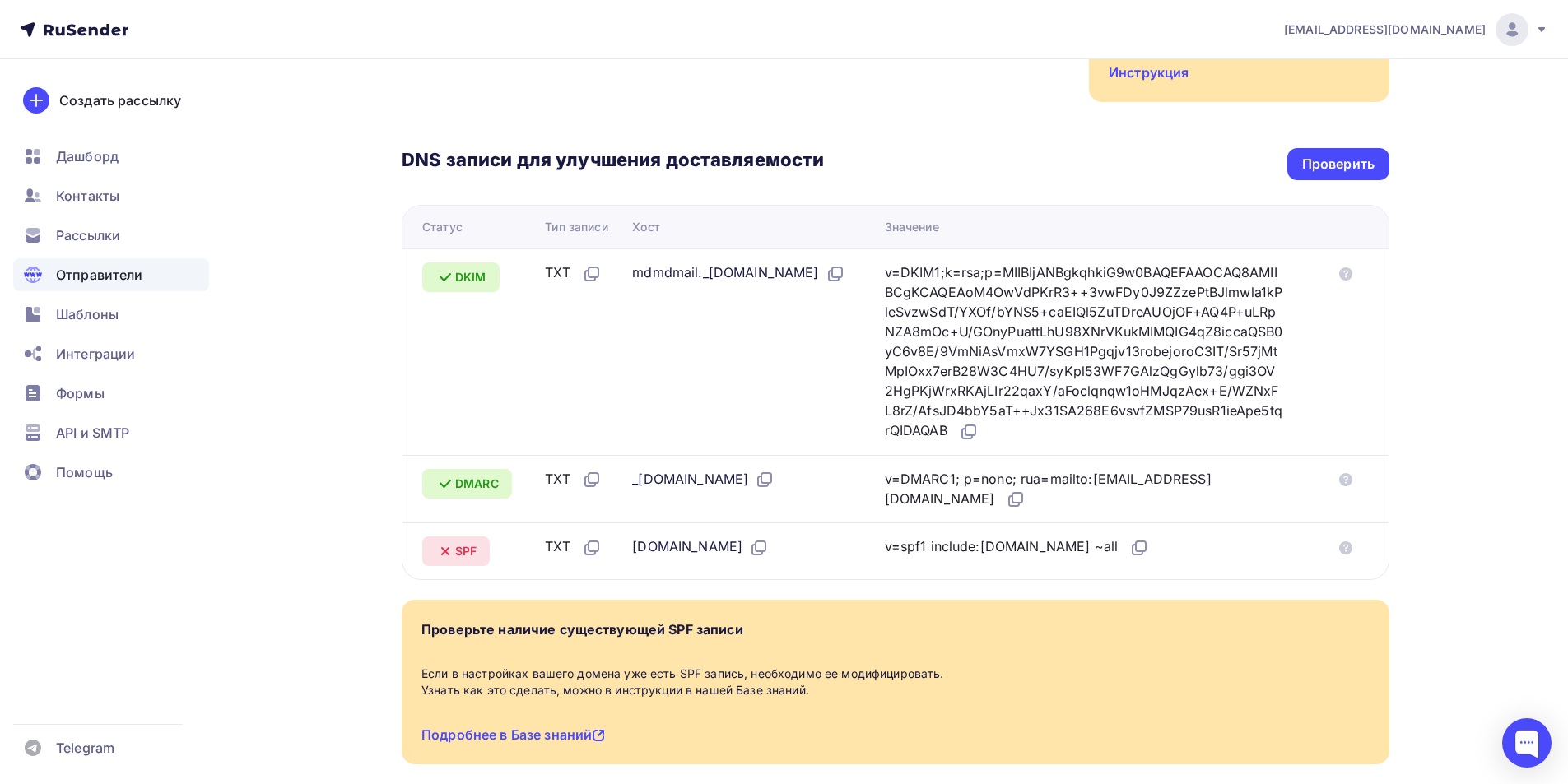
scroll to position [142, 0]
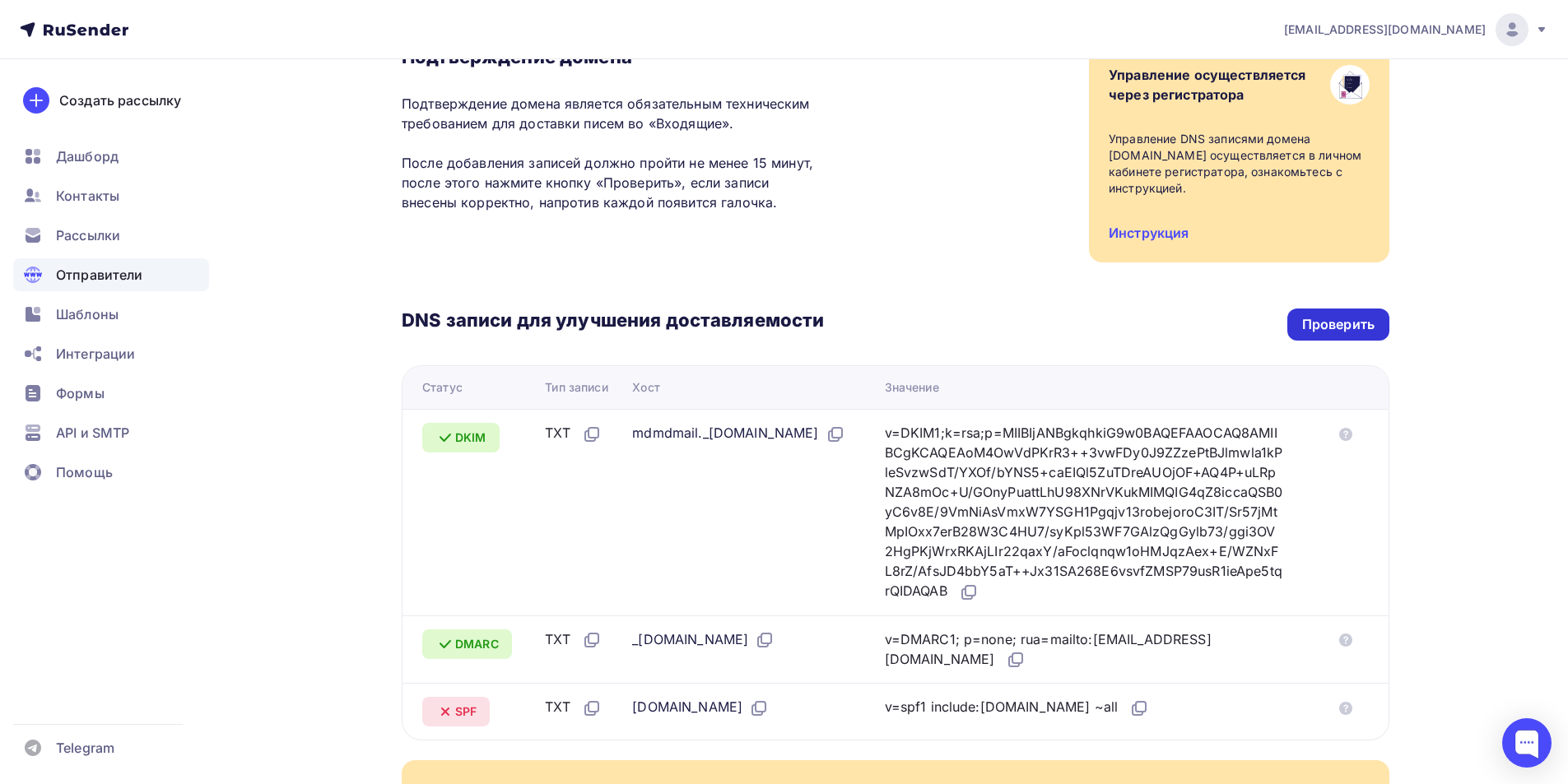
click at [1309, 325] on div "Проверить" at bounding box center [1338, 324] width 72 height 19
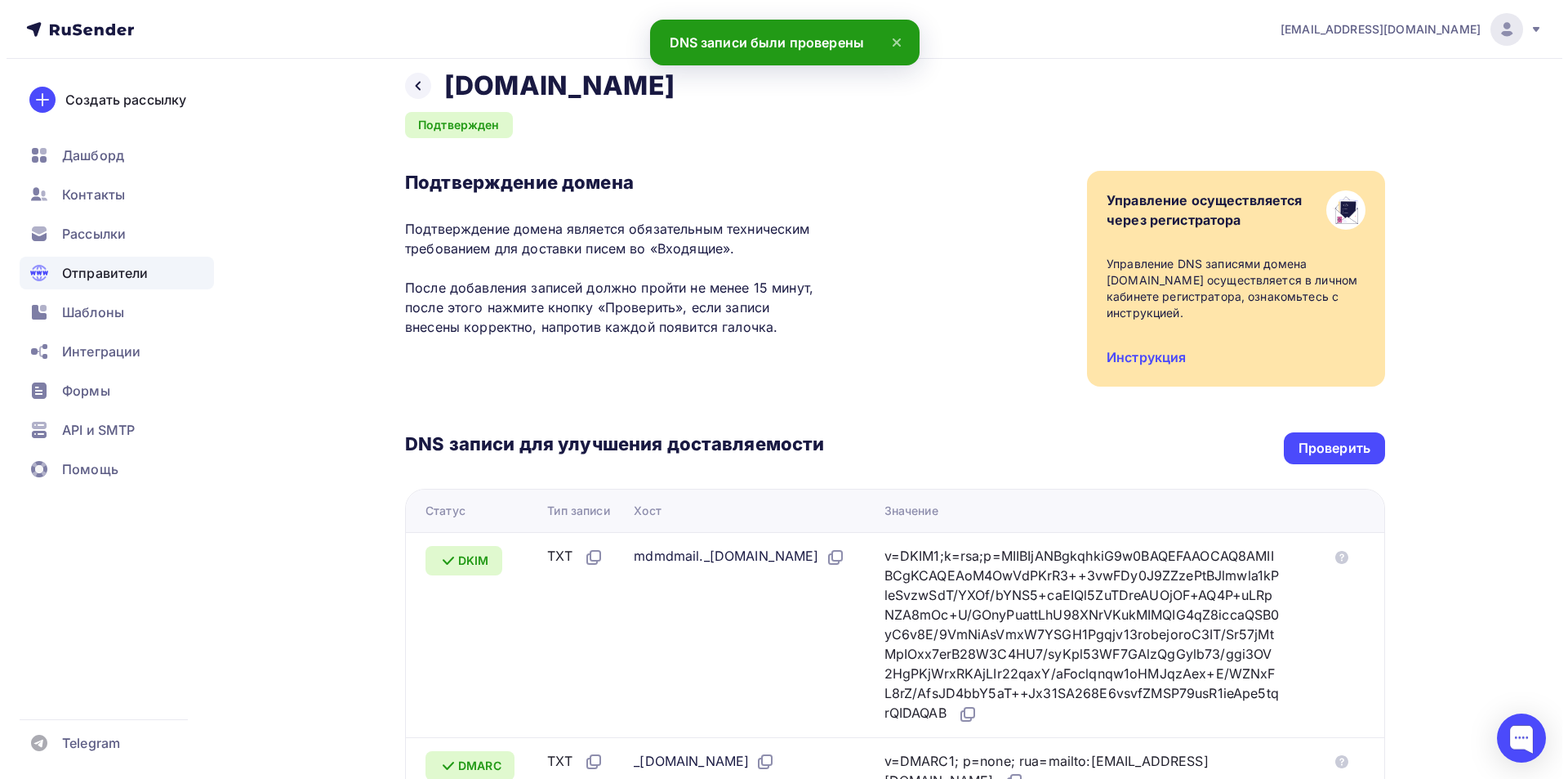
scroll to position [0, 0]
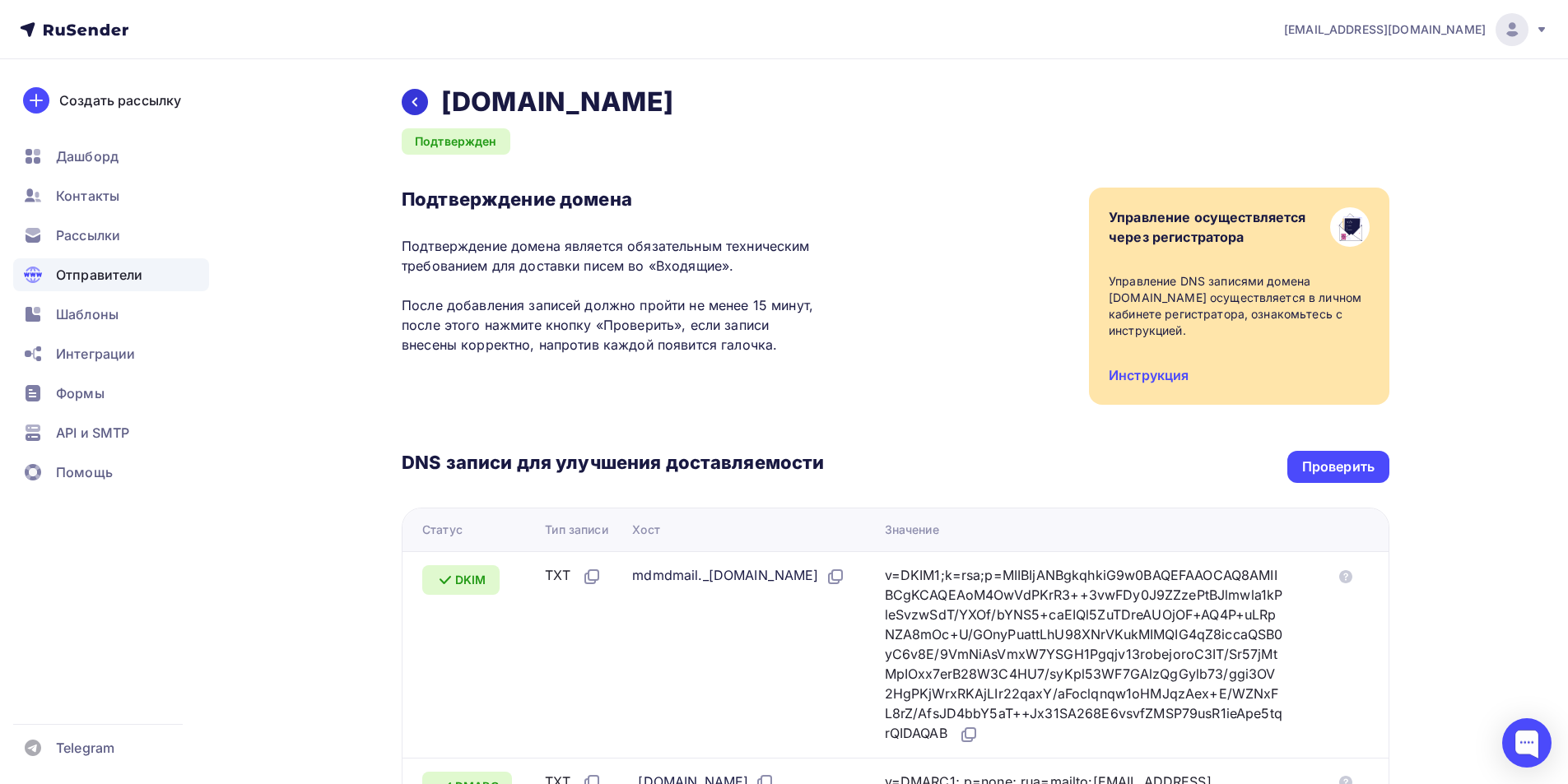
click at [420, 99] on icon at bounding box center [415, 102] width 13 height 13
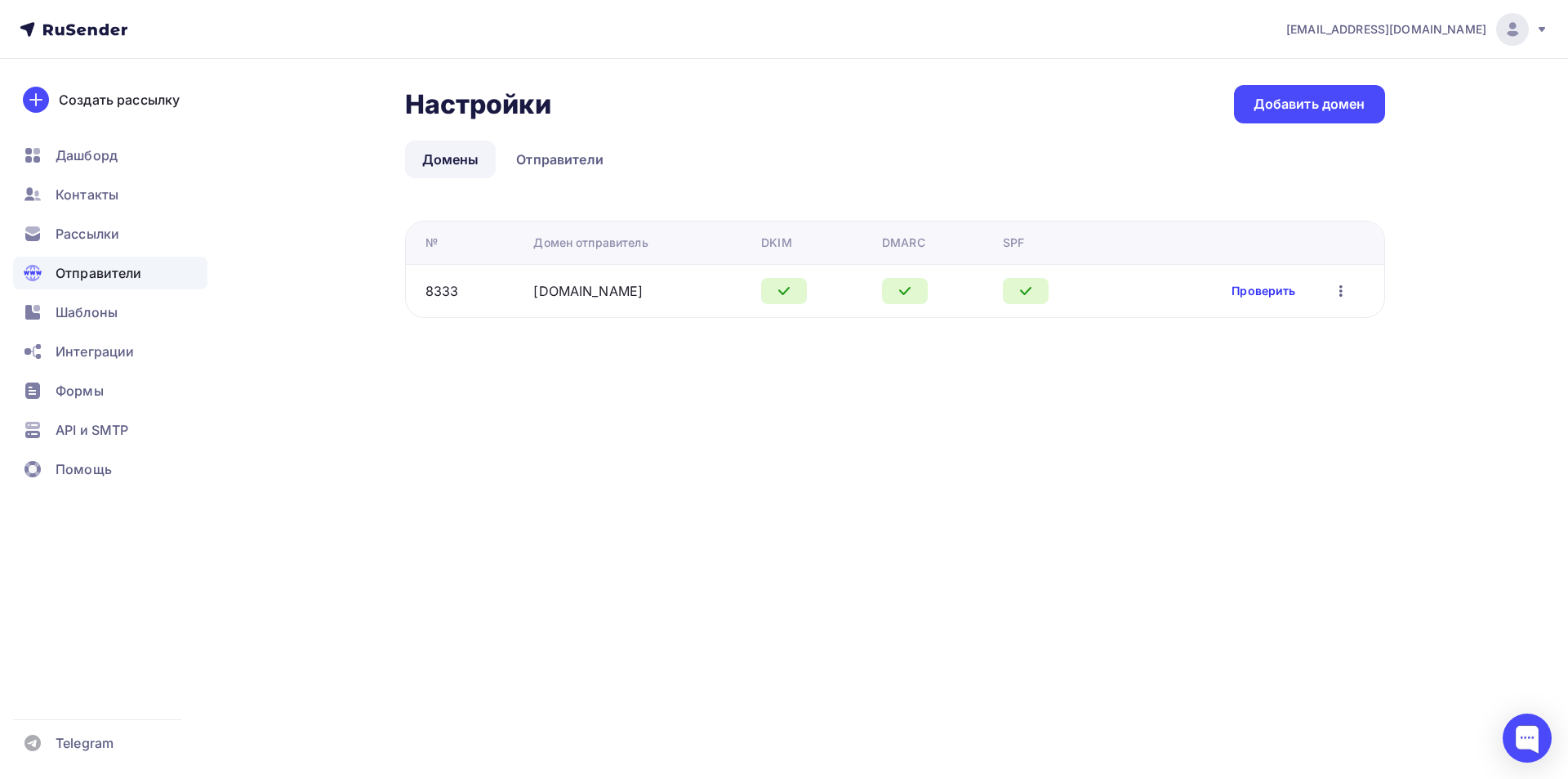
click at [1256, 290] on link "Проверить" at bounding box center [1263, 291] width 63 height 16
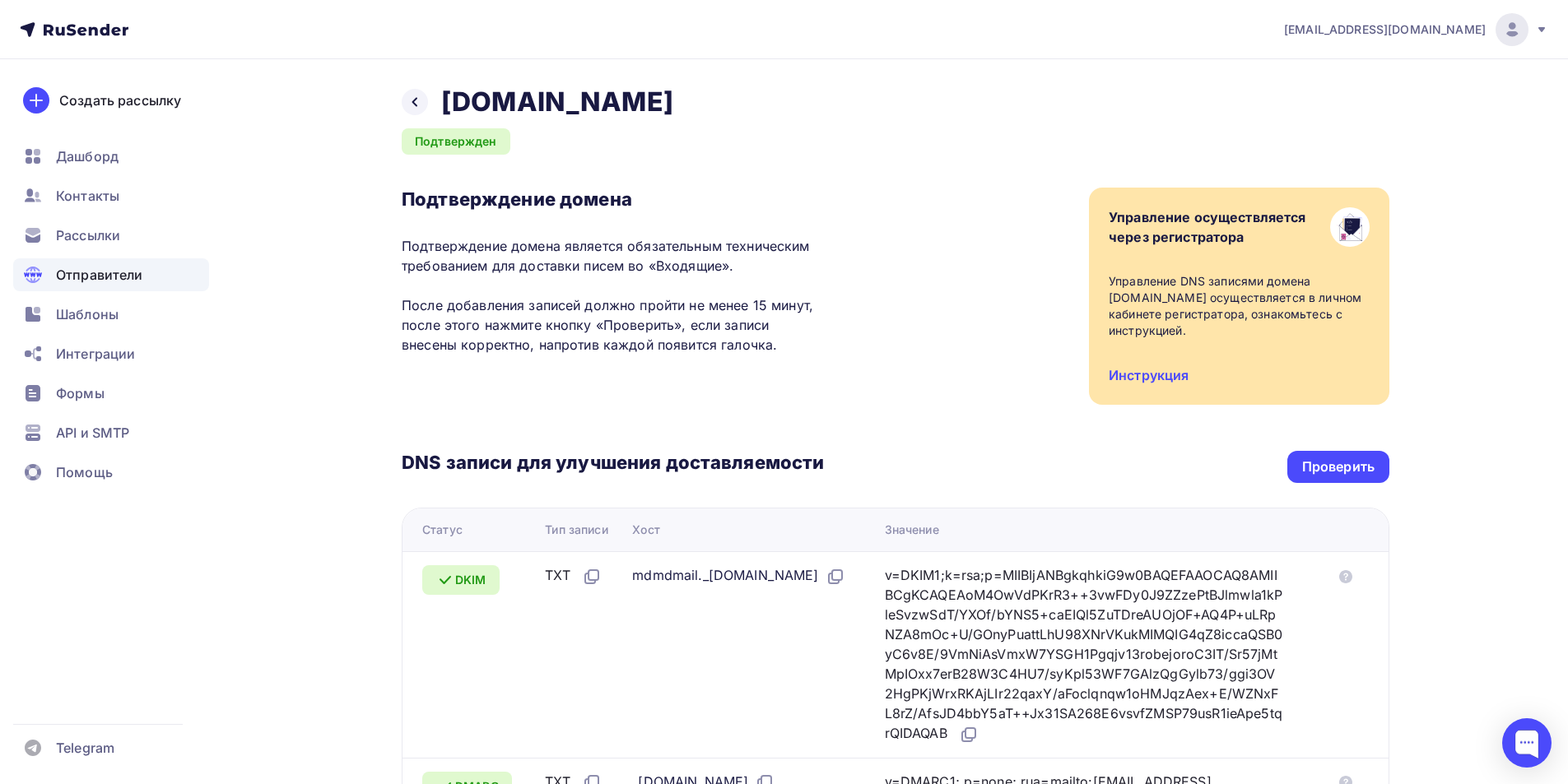
click at [1515, 29] on img at bounding box center [1512, 30] width 20 height 20
click at [1430, 141] on link "Выйти" at bounding box center [1399, 151] width 277 height 33
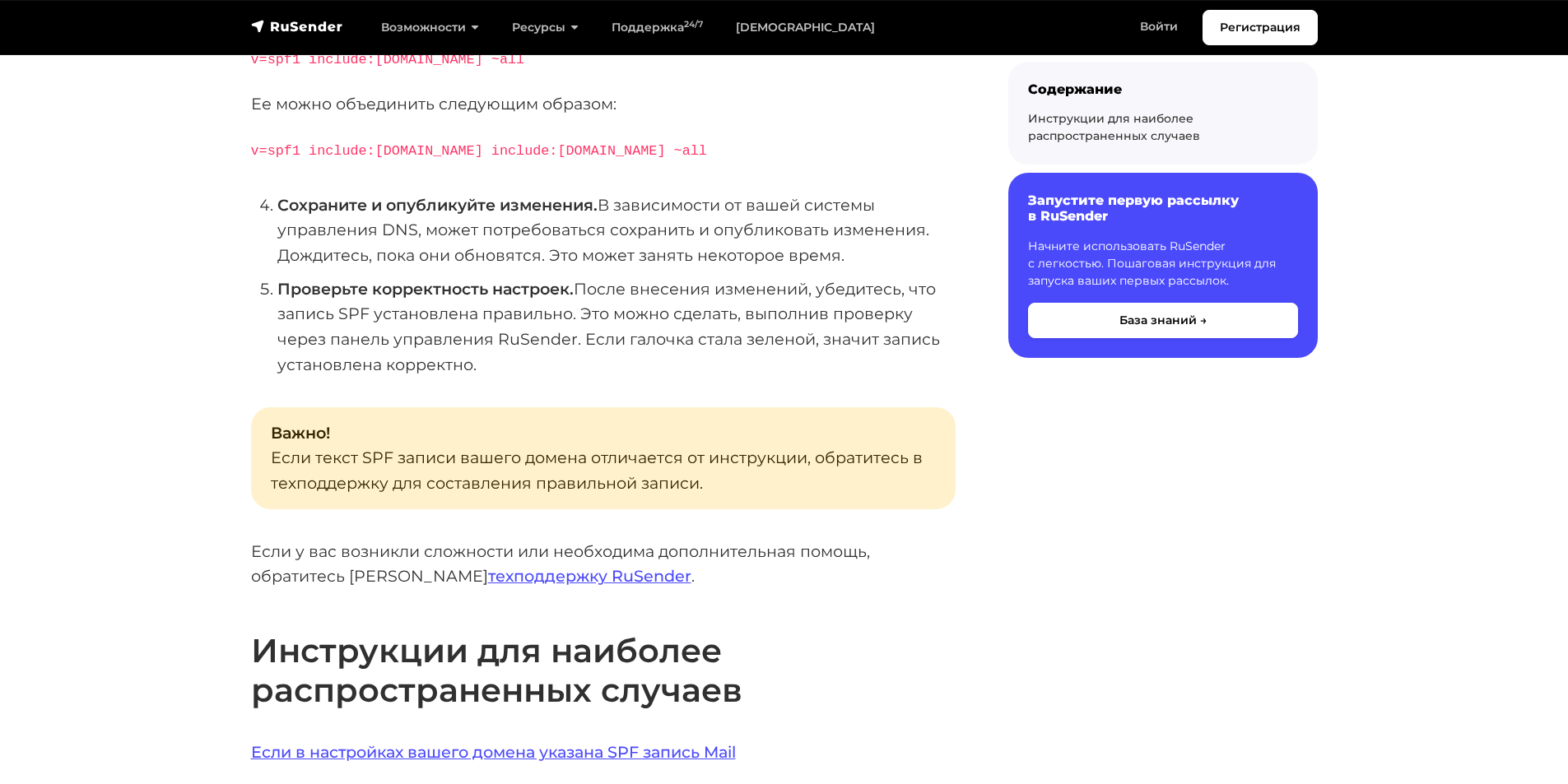
scroll to position [740, 0]
